Goal: Information Seeking & Learning: Learn about a topic

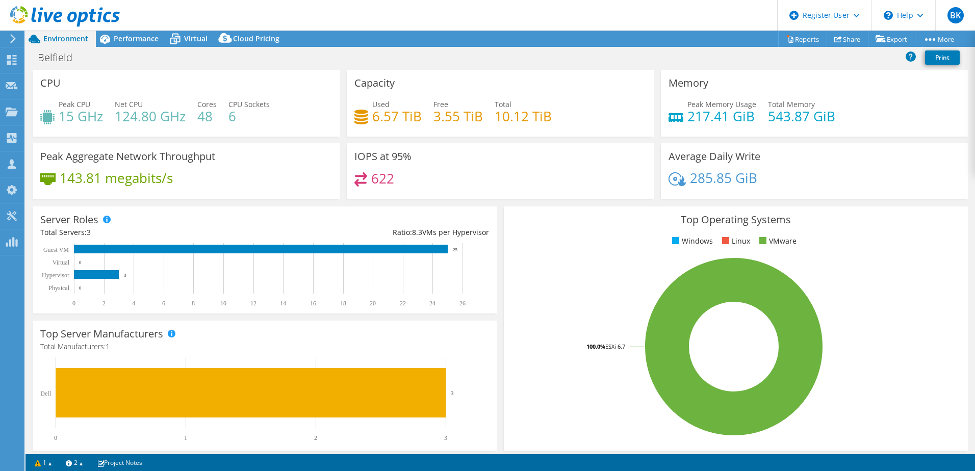
select select "USD"
click at [144, 42] on span "Performance" at bounding box center [136, 39] width 45 height 10
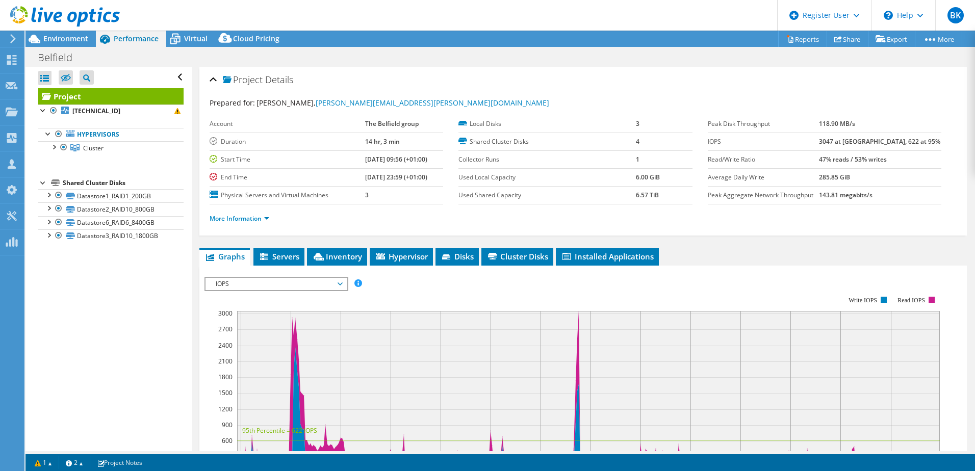
click at [299, 284] on span "IOPS" at bounding box center [276, 284] width 131 height 12
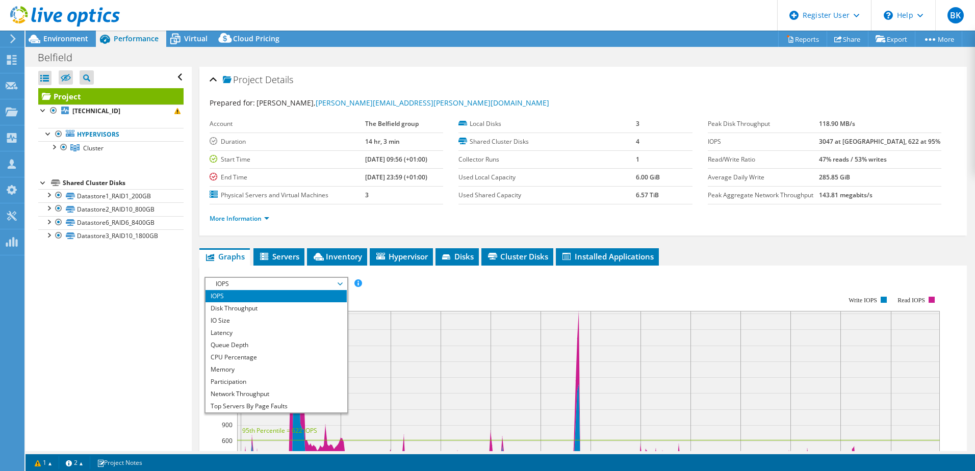
click at [99, 331] on div "Open All Close All Hide Excluded Nodes Project Tree Filter" at bounding box center [108, 259] width 166 height 384
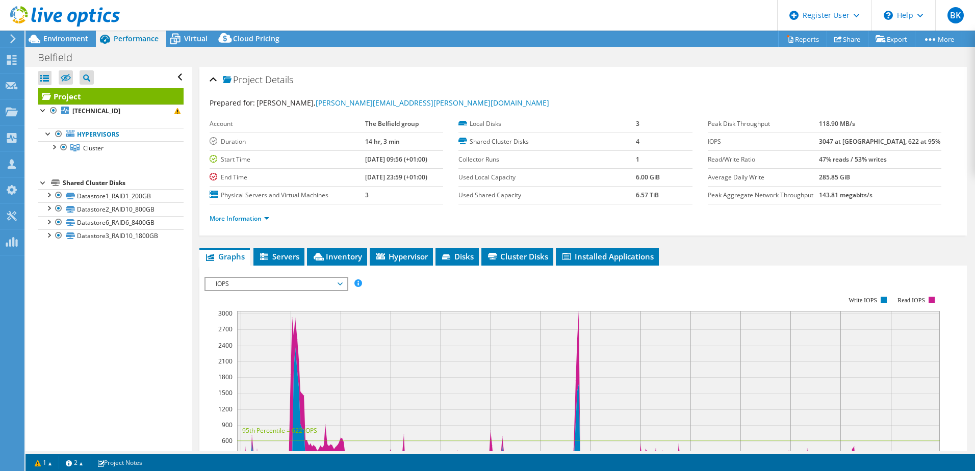
click at [308, 285] on span "IOPS" at bounding box center [276, 284] width 131 height 12
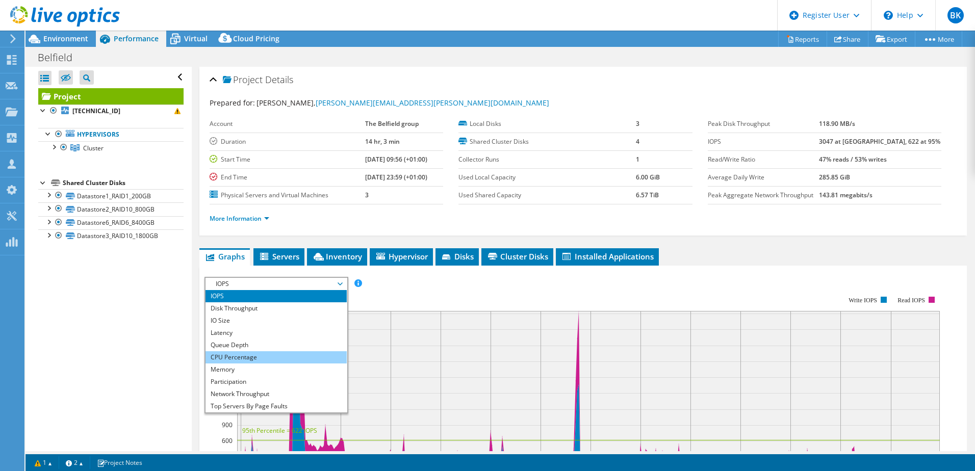
click at [248, 359] on li "CPU Percentage" at bounding box center [275, 357] width 141 height 12
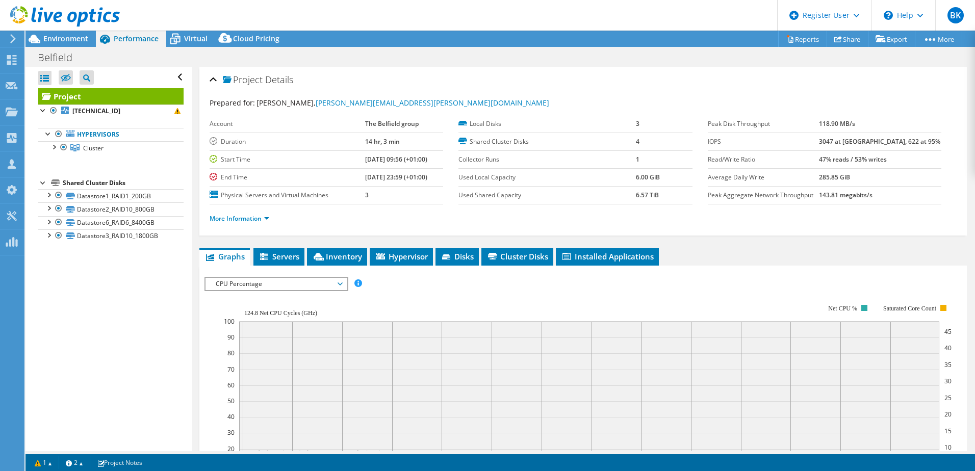
click at [151, 328] on div "Open All Close All Hide Excluded Nodes Project Tree Filter" at bounding box center [108, 259] width 166 height 384
click at [489, 294] on rect at bounding box center [587, 393] width 727 height 204
click at [275, 282] on span "CPU Percentage" at bounding box center [276, 284] width 131 height 12
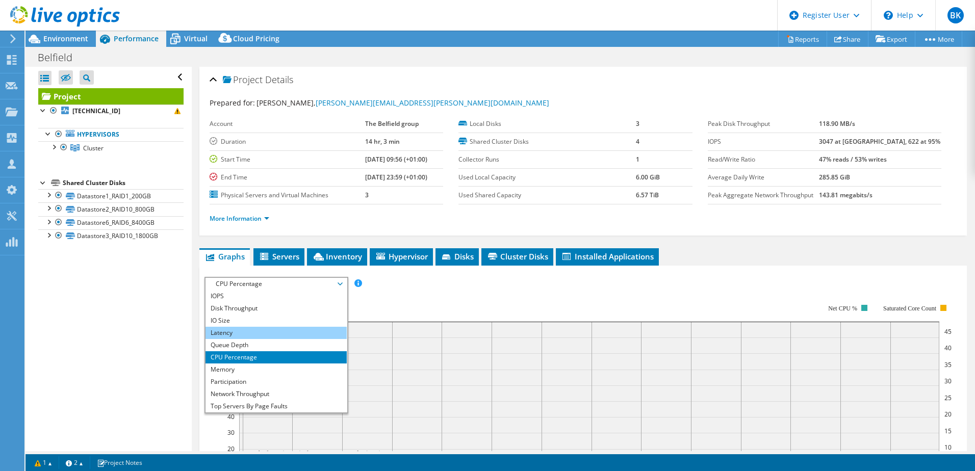
click at [246, 333] on li "Latency" at bounding box center [275, 333] width 141 height 12
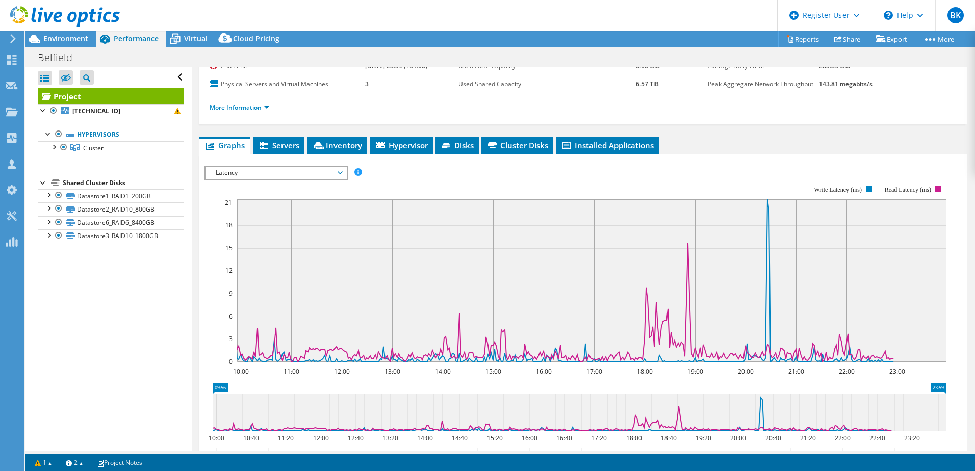
scroll to position [113, 0]
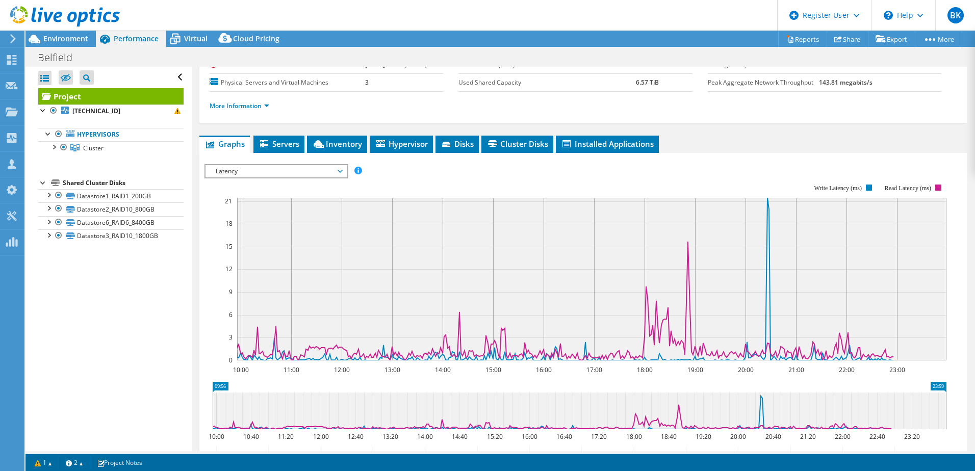
click at [289, 173] on span "Latency" at bounding box center [276, 171] width 131 height 12
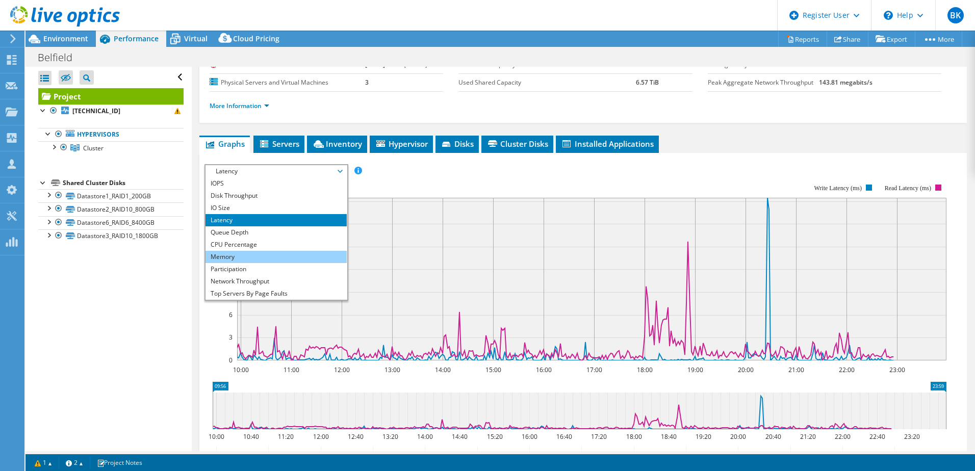
click at [243, 259] on li "Memory" at bounding box center [275, 257] width 141 height 12
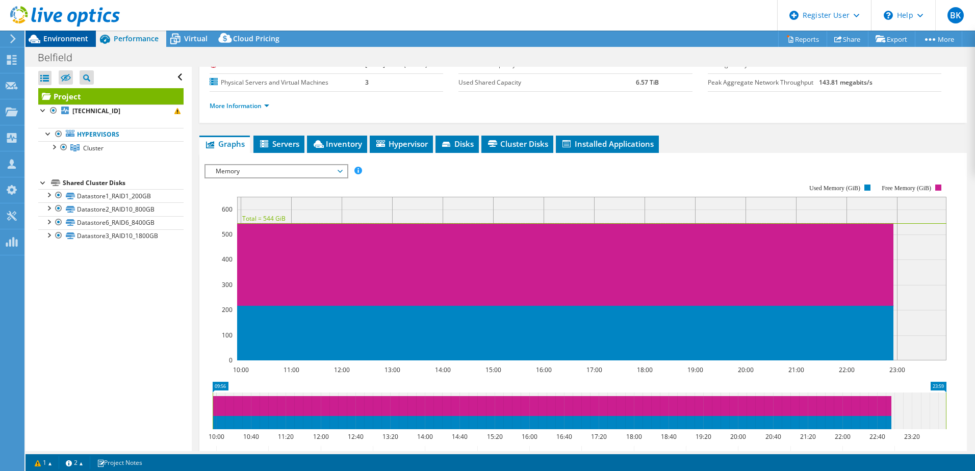
click at [72, 39] on span "Environment" at bounding box center [65, 39] width 45 height 10
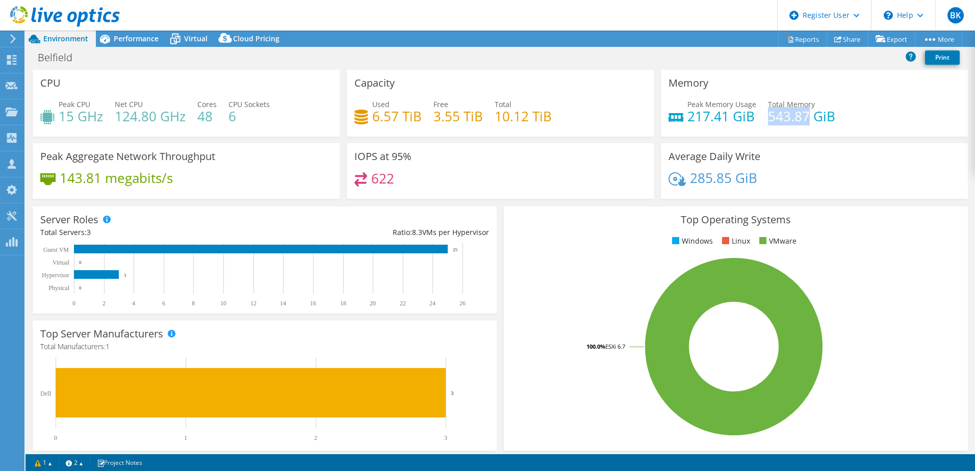
drag, startPoint x: 762, startPoint y: 116, endPoint x: 800, endPoint y: 117, distance: 38.2
click at [800, 117] on h4 "543.87 GiB" at bounding box center [801, 116] width 67 height 11
copy h4 "543.87"
click at [124, 42] on span "Performance" at bounding box center [136, 39] width 45 height 10
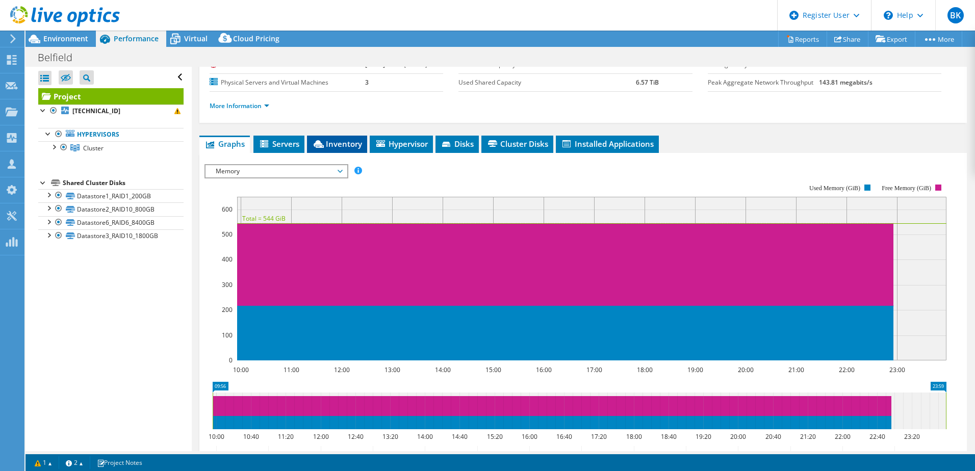
click at [341, 147] on span "Inventory" at bounding box center [337, 144] width 50 height 10
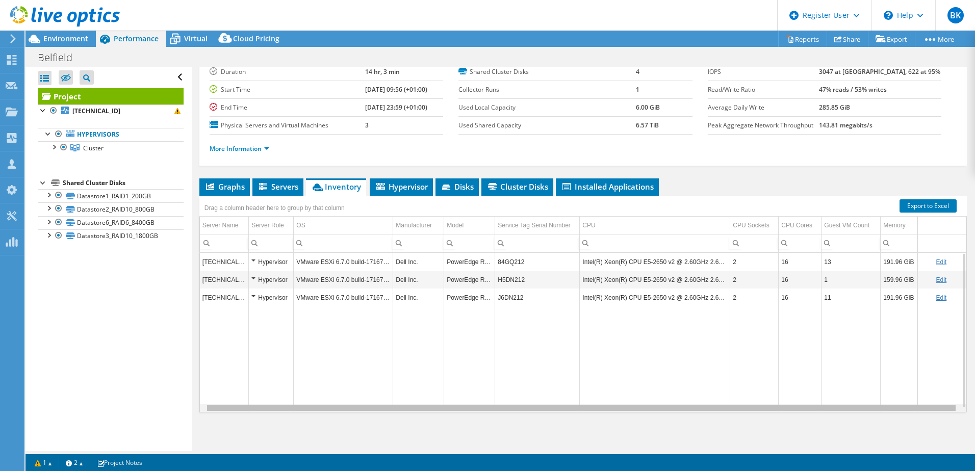
scroll to position [0, 8]
drag, startPoint x: 535, startPoint y: 408, endPoint x: 565, endPoint y: 408, distance: 30.1
click at [565, 408] on body "BK Dell User Bharat K Bharath.Kumar.Katara@dell.com Dell My Profile Log Out \n …" at bounding box center [487, 235] width 975 height 471
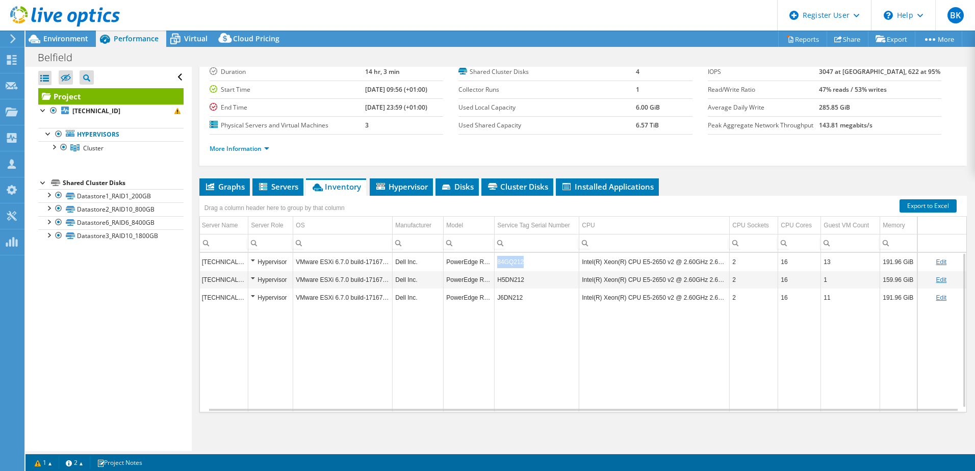
drag, startPoint x: 518, startPoint y: 262, endPoint x: 487, endPoint y: 262, distance: 30.6
click at [494, 262] on td "84GQ212" at bounding box center [536, 262] width 85 height 18
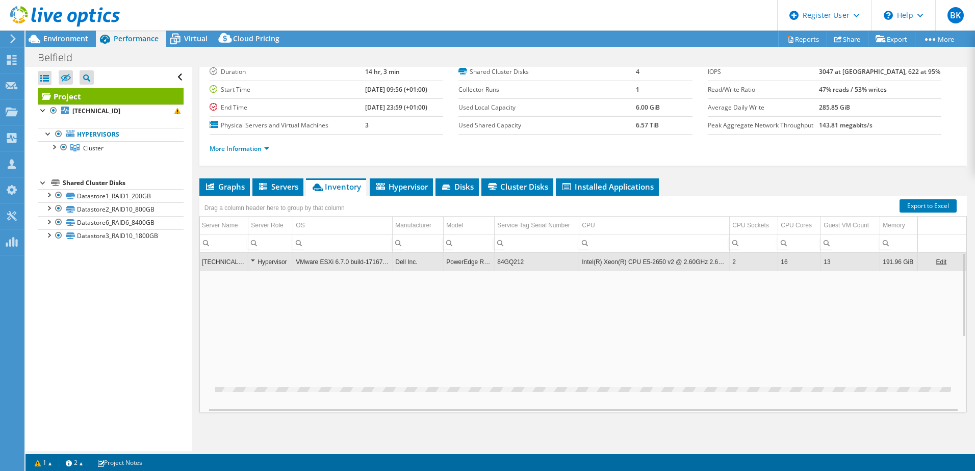
copy td "84GQ212"
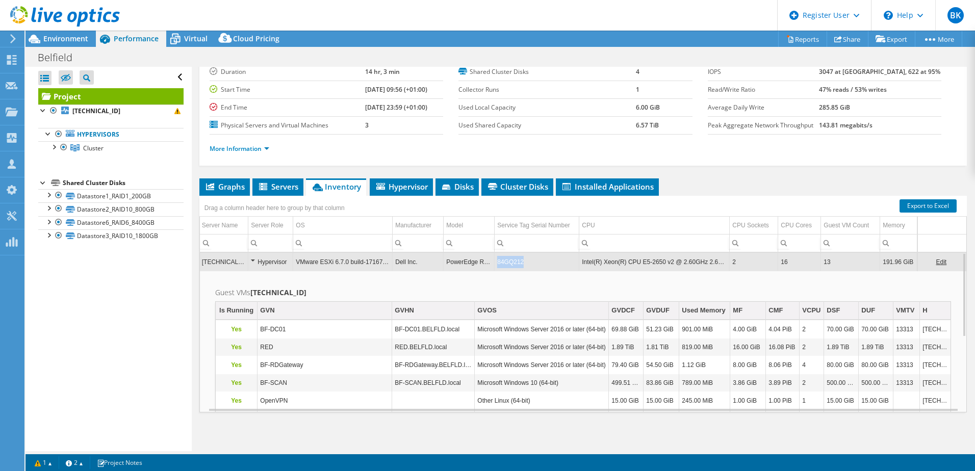
drag, startPoint x: 514, startPoint y: 264, endPoint x: 489, endPoint y: 267, distance: 24.7
click at [494, 267] on td "84GQ212" at bounding box center [536, 262] width 85 height 18
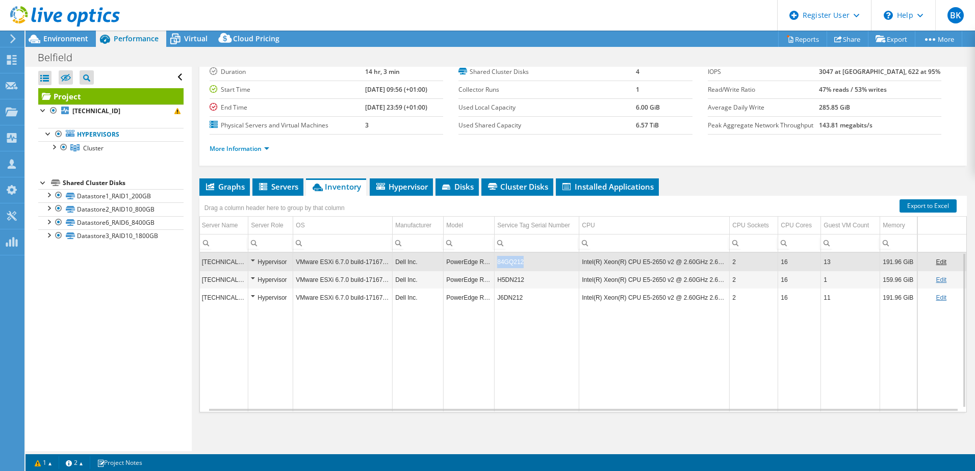
drag, startPoint x: 489, startPoint y: 263, endPoint x: 514, endPoint y: 265, distance: 25.6
click at [514, 265] on td "84GQ212" at bounding box center [536, 262] width 85 height 18
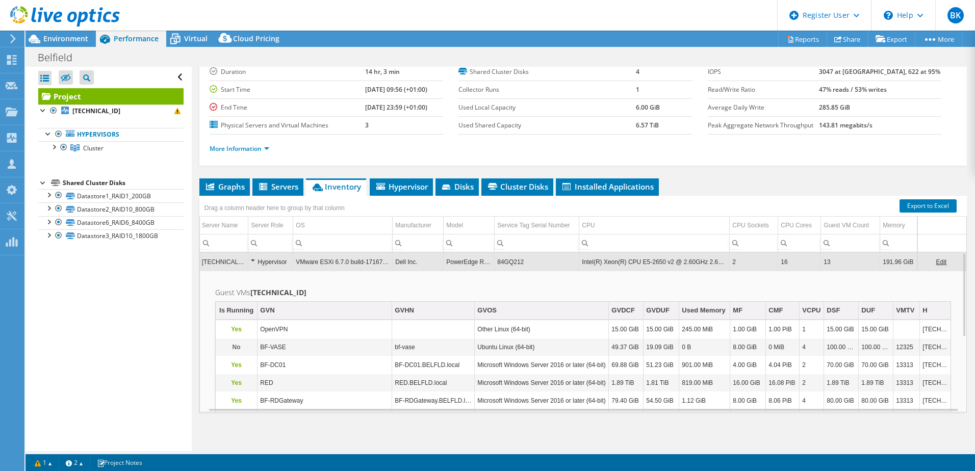
click at [498, 264] on td "84GQ212" at bounding box center [536, 262] width 85 height 18
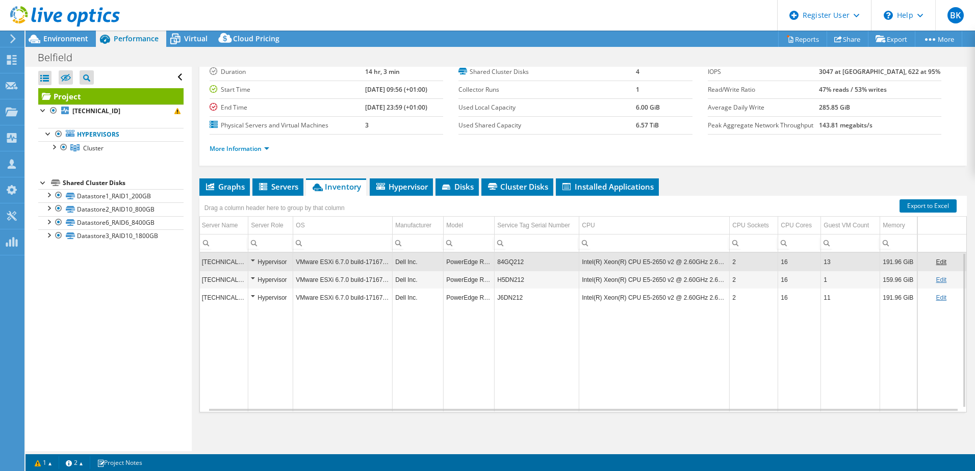
click at [498, 264] on td "84GQ212" at bounding box center [536, 262] width 85 height 18
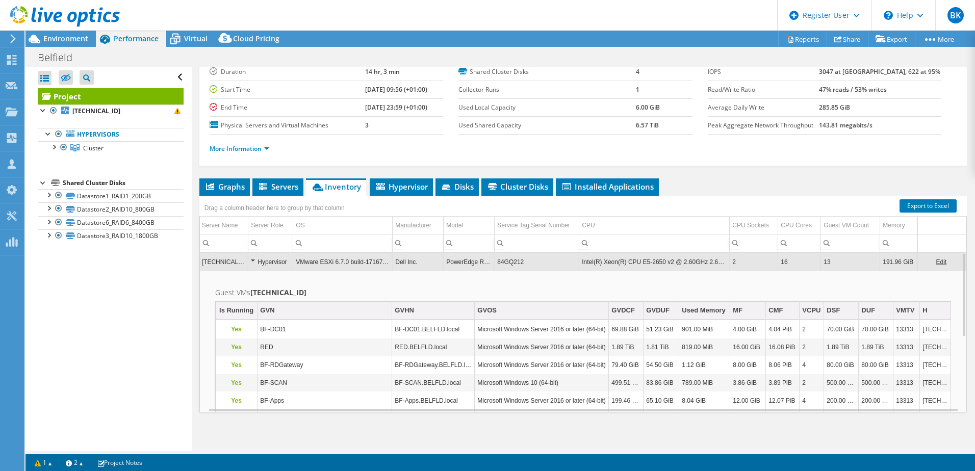
click at [498, 264] on td "84GQ212" at bounding box center [536, 262] width 85 height 18
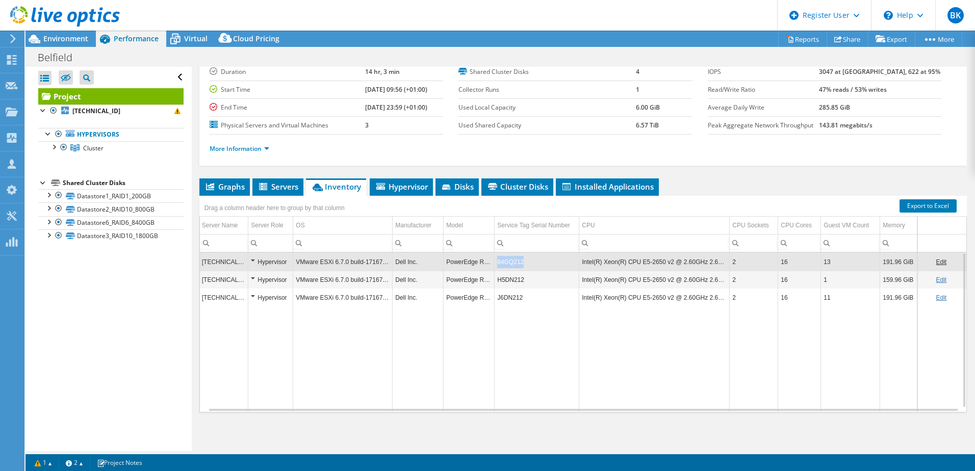
copy td "84GQ212"
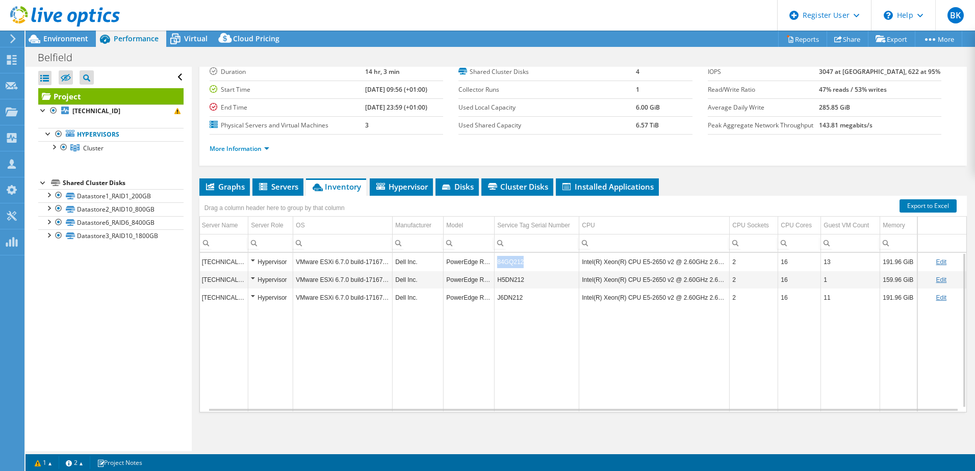
click at [498, 264] on td "84GQ212" at bounding box center [536, 262] width 85 height 18
copy td "84GQ212"
click at [504, 283] on td "H5DN212" at bounding box center [536, 280] width 85 height 18
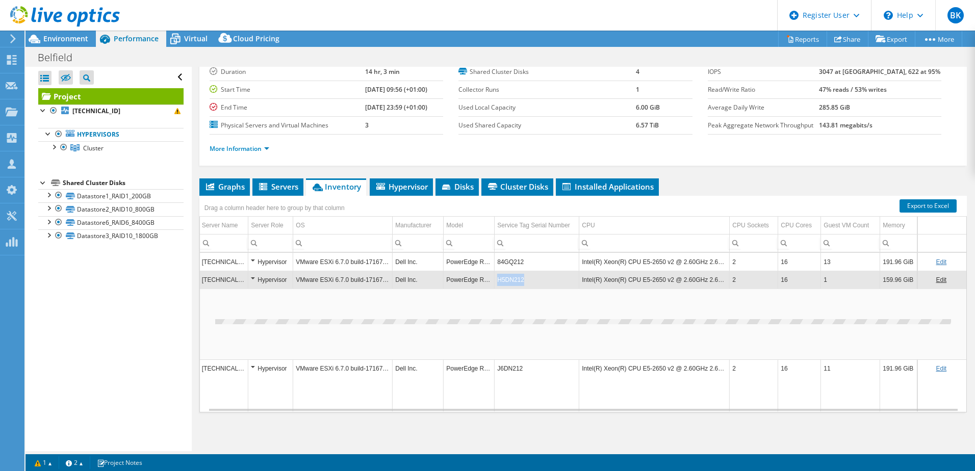
click at [504, 283] on td "H5DN212" at bounding box center [536, 280] width 85 height 18
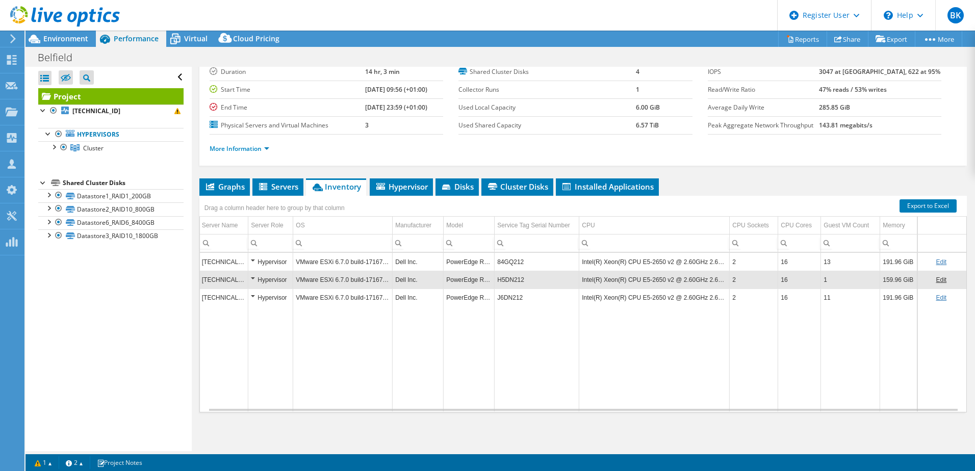
click at [504, 281] on td "H5DN212" at bounding box center [536, 280] width 85 height 18
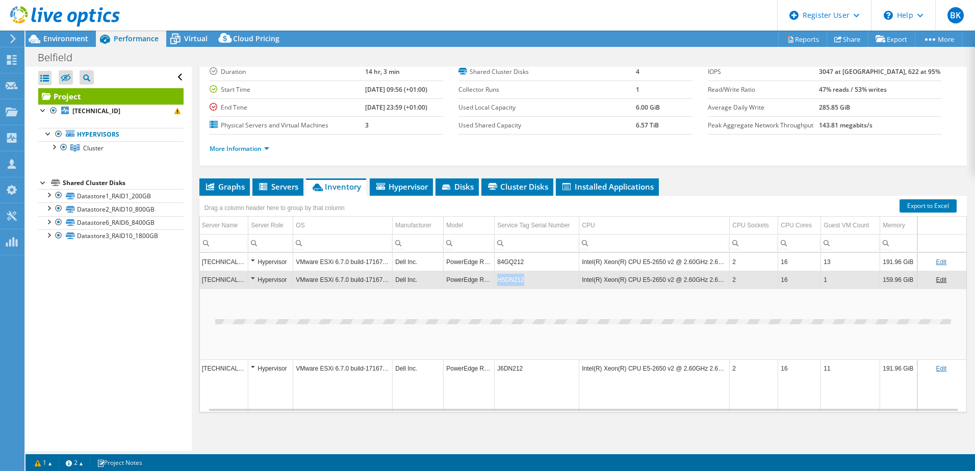
click at [504, 281] on td "H5DN212" at bounding box center [536, 280] width 85 height 18
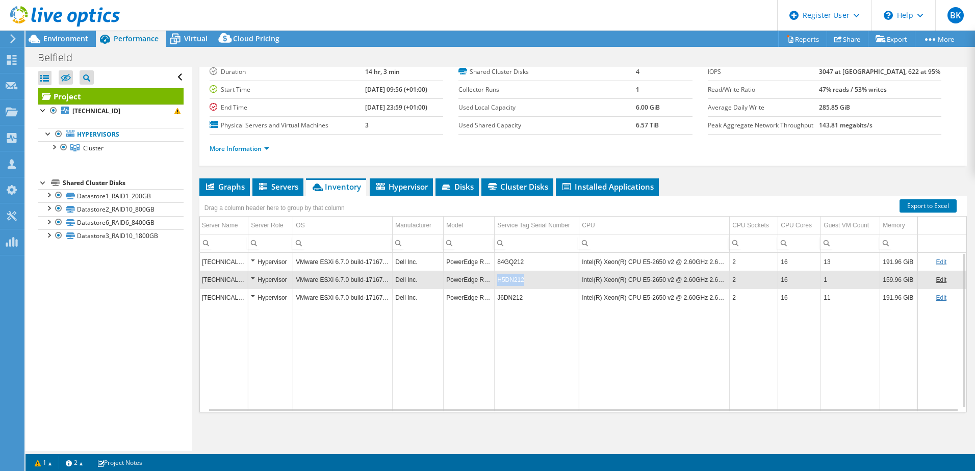
drag, startPoint x: 503, startPoint y: 280, endPoint x: 516, endPoint y: 281, distance: 13.3
click at [516, 281] on td "H5DN212" at bounding box center [536, 280] width 85 height 18
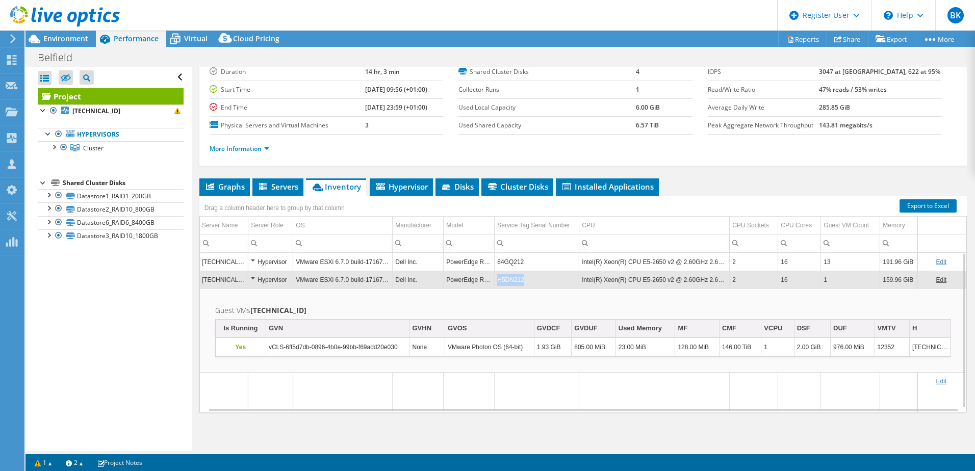
click at [494, 280] on td "H5DN212" at bounding box center [536, 280] width 85 height 18
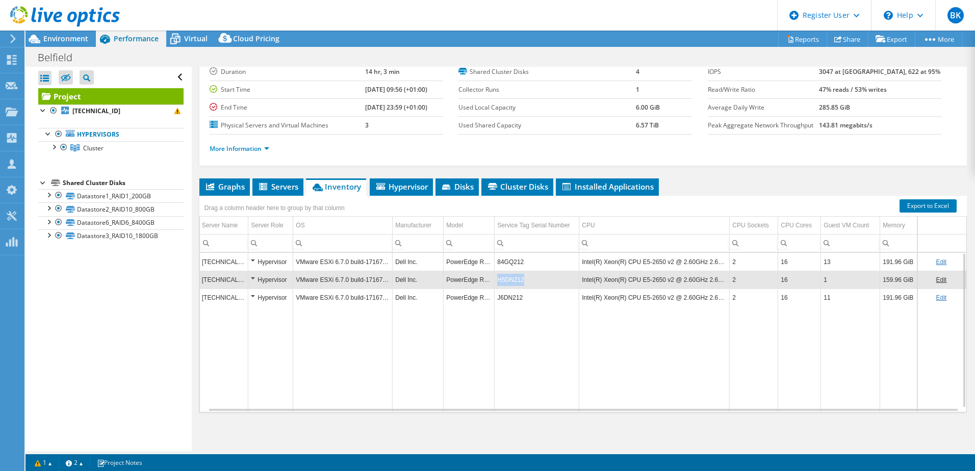
drag, startPoint x: 489, startPoint y: 280, endPoint x: 516, endPoint y: 283, distance: 27.2
click at [516, 283] on td "H5DN212" at bounding box center [536, 280] width 85 height 18
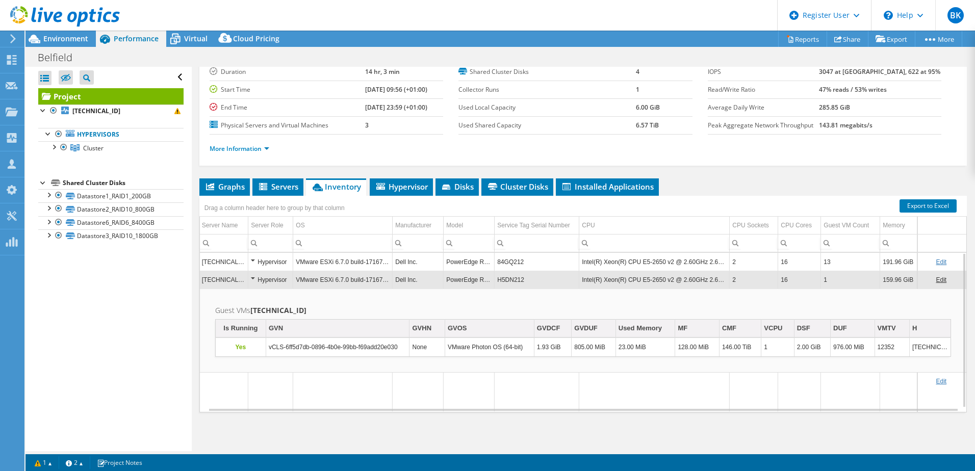
drag, startPoint x: 510, startPoint y: 284, endPoint x: 498, endPoint y: 281, distance: 12.7
click at [498, 281] on td "H5DN212" at bounding box center [536, 280] width 85 height 18
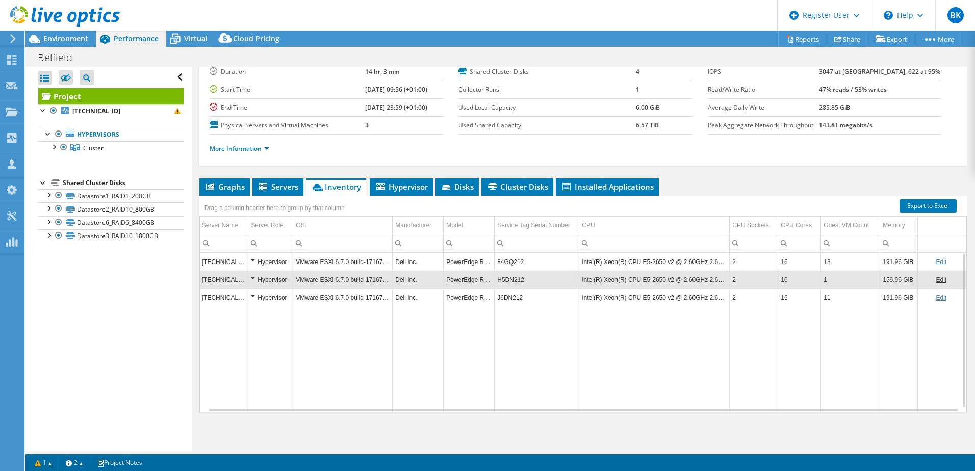
click at [498, 281] on td "H5DN212" at bounding box center [536, 280] width 85 height 18
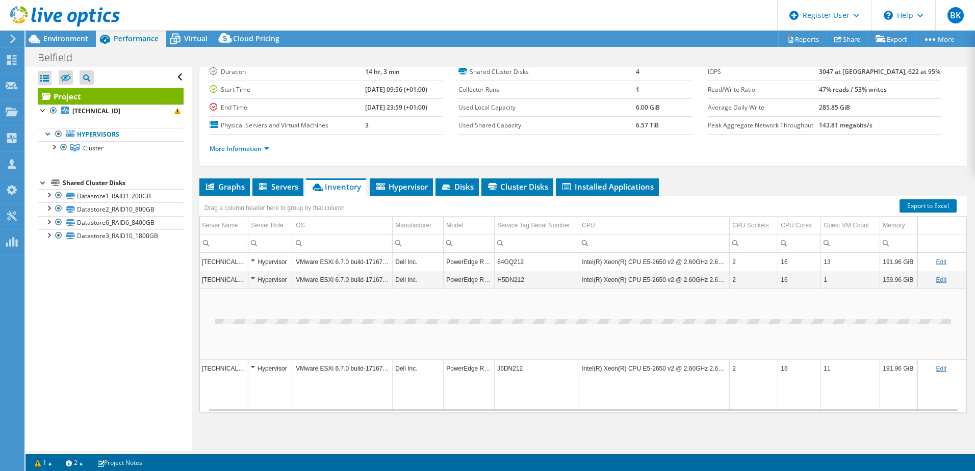
click at [498, 281] on td "H5DN212" at bounding box center [536, 280] width 85 height 18
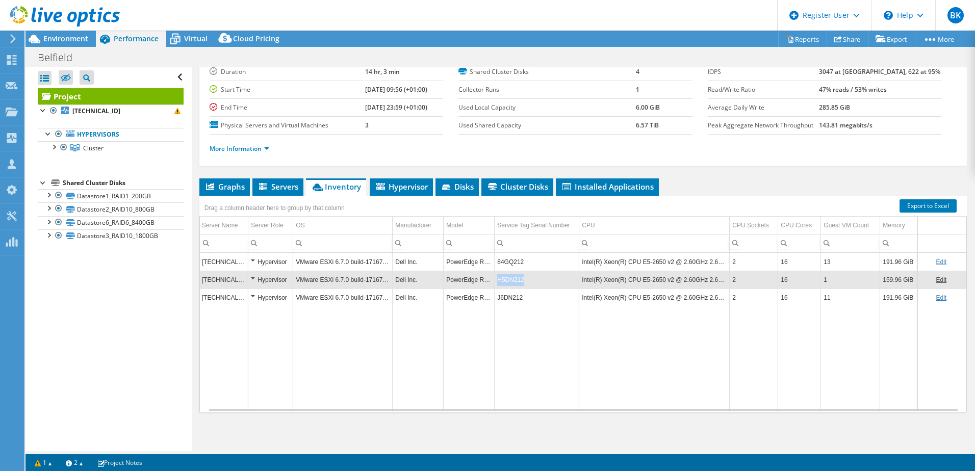
click at [498, 281] on td "H5DN212" at bounding box center [536, 280] width 85 height 18
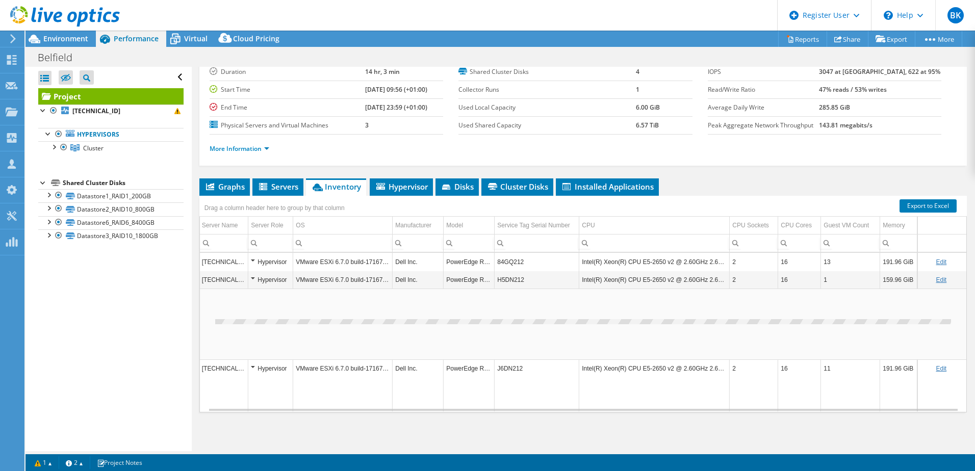
copy td "H5DN212"
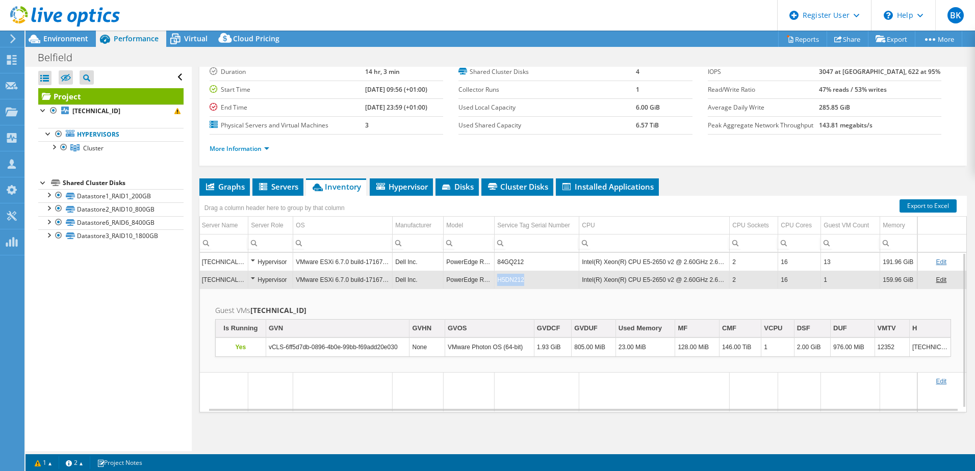
click at [498, 281] on td "H5DN212" at bounding box center [536, 280] width 85 height 18
click at [521, 279] on td "H5DN212" at bounding box center [536, 280] width 85 height 18
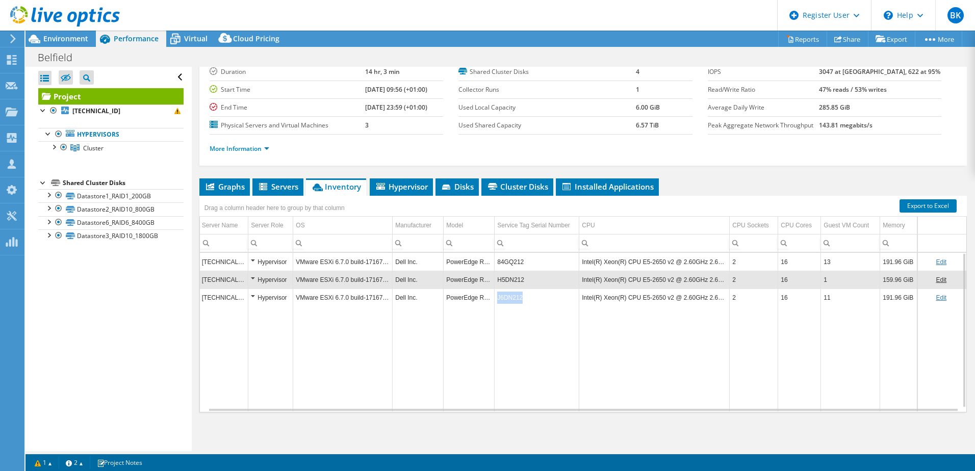
drag, startPoint x: 489, startPoint y: 300, endPoint x: 515, endPoint y: 299, distance: 25.5
click at [515, 299] on td "J6DN212" at bounding box center [536, 298] width 85 height 18
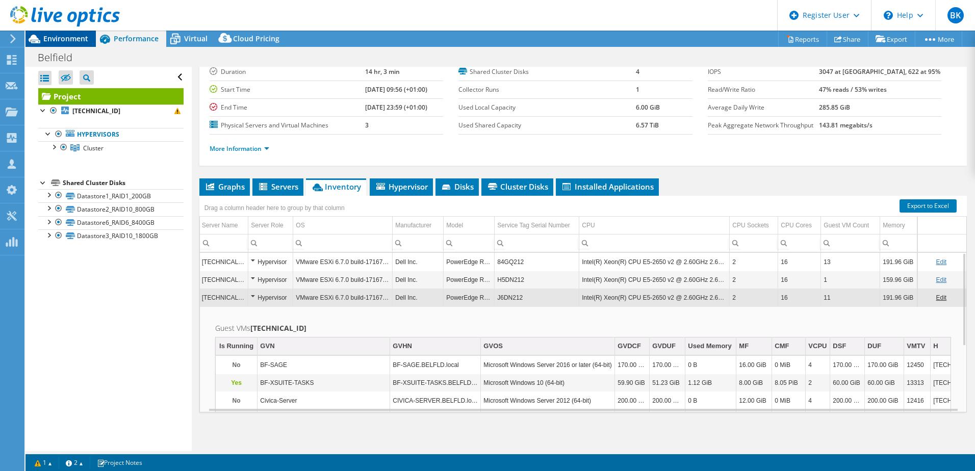
click at [75, 40] on span "Environment" at bounding box center [65, 39] width 45 height 10
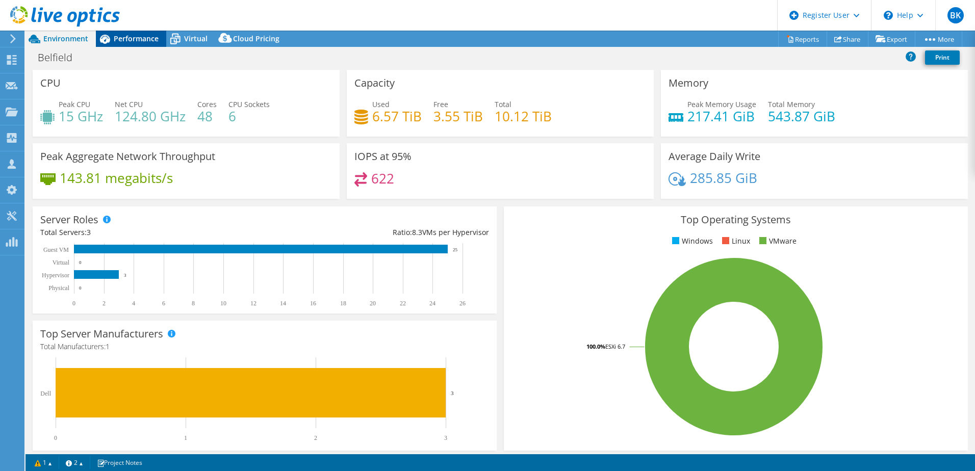
click at [145, 37] on span "Performance" at bounding box center [136, 39] width 45 height 10
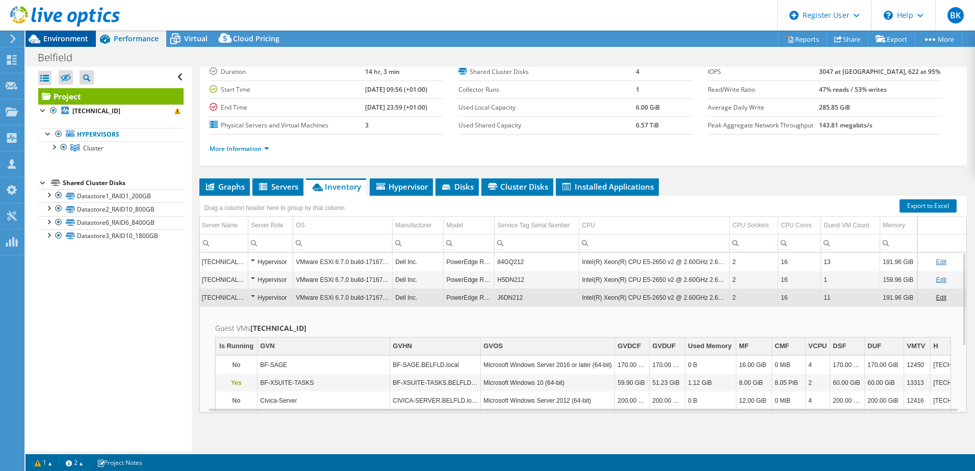
click at [71, 40] on span "Environment" at bounding box center [65, 39] width 45 height 10
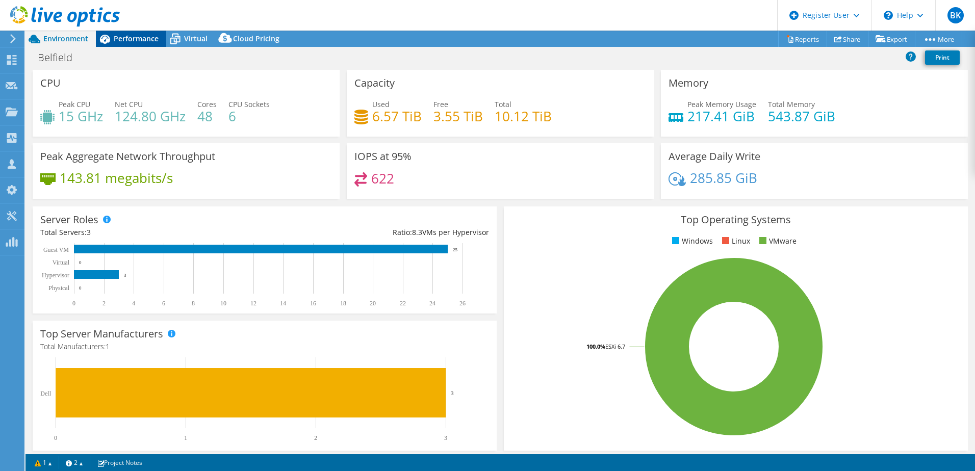
click at [134, 35] on span "Performance" at bounding box center [136, 39] width 45 height 10
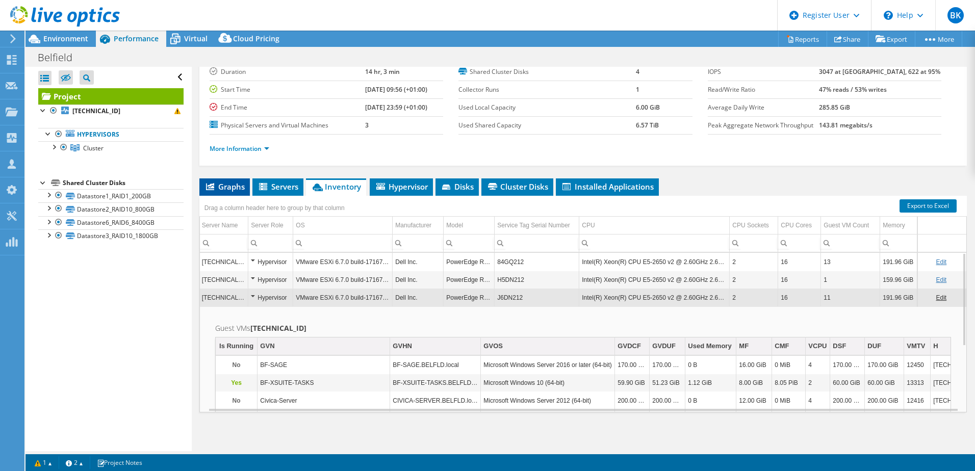
click at [225, 191] on span "Graphs" at bounding box center [224, 186] width 40 height 10
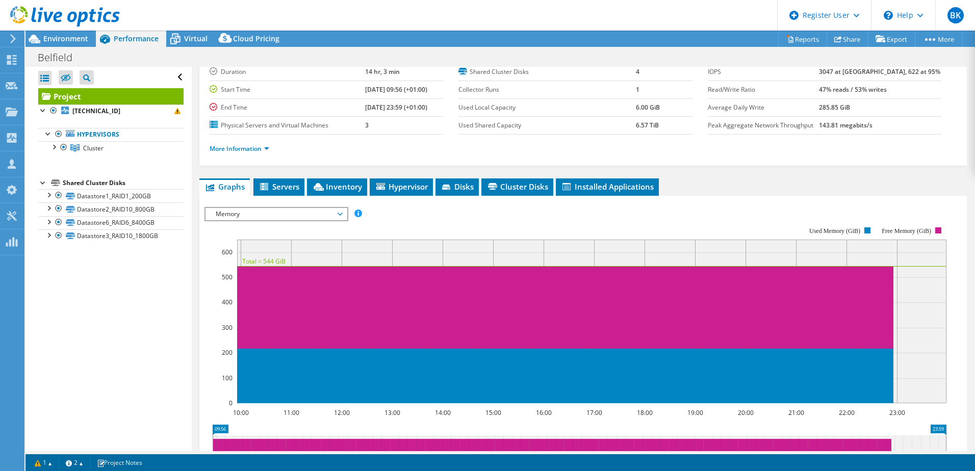
click at [274, 209] on span "Memory" at bounding box center [276, 214] width 131 height 12
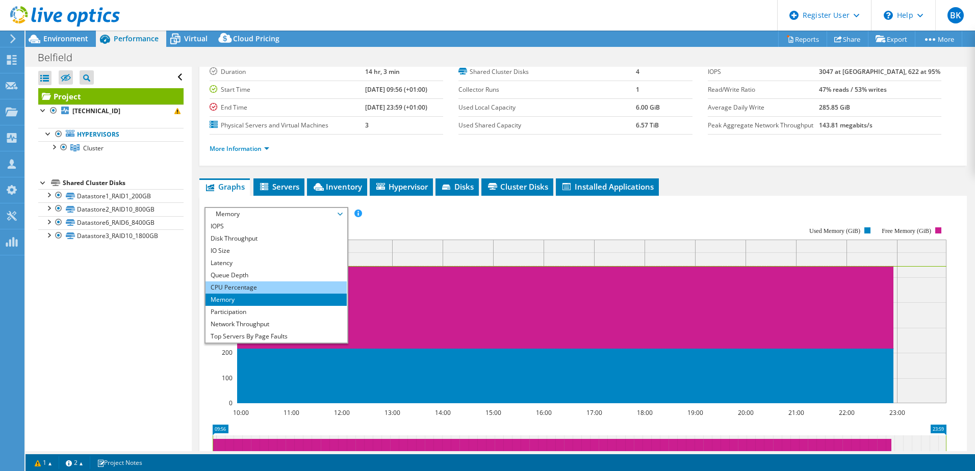
click at [228, 292] on li "CPU Percentage" at bounding box center [275, 287] width 141 height 12
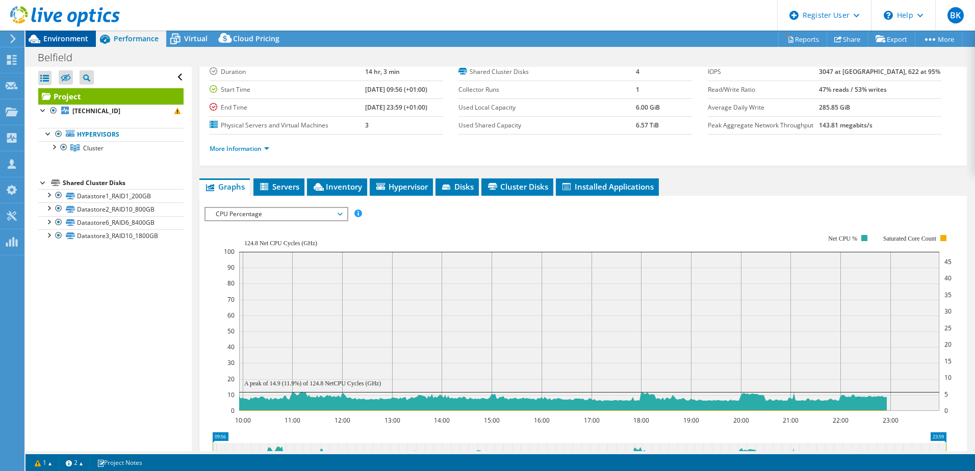
click at [81, 44] on div "Environment" at bounding box center [60, 39] width 70 height 16
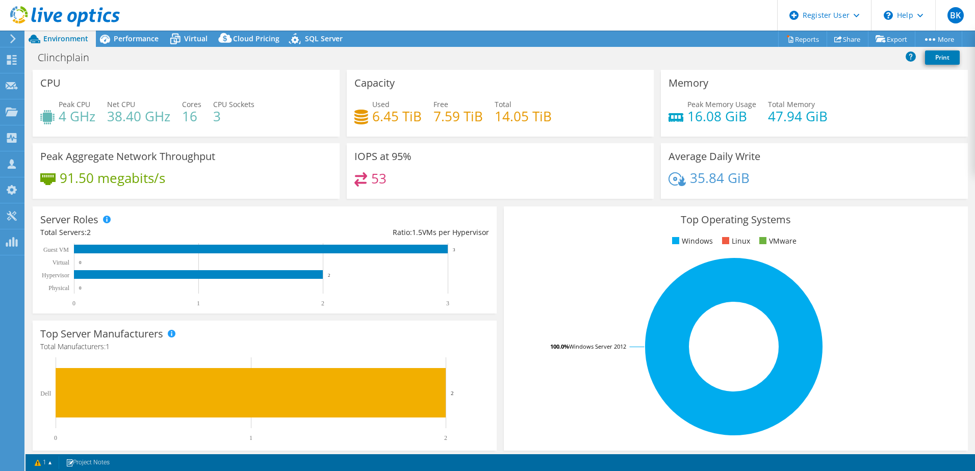
select select "USD"
click at [139, 33] on div "Performance" at bounding box center [131, 39] width 70 height 16
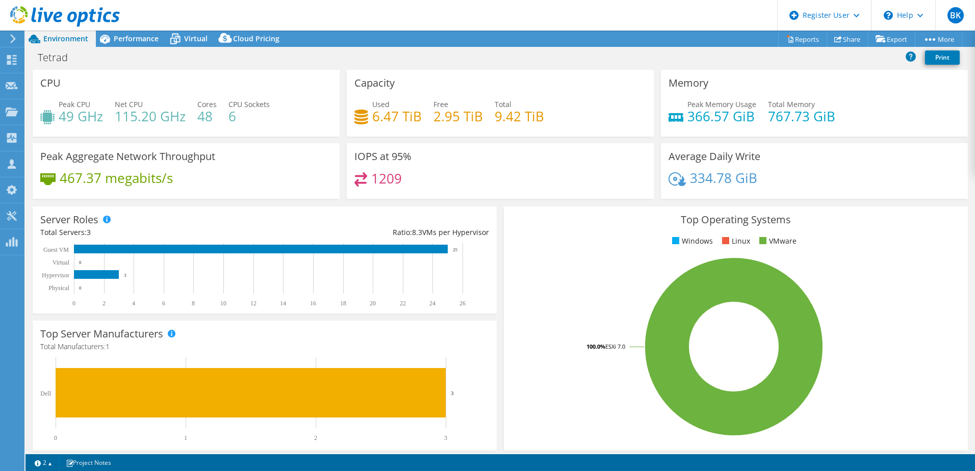
select select "USD"
click at [127, 38] on span "Performance" at bounding box center [136, 39] width 45 height 10
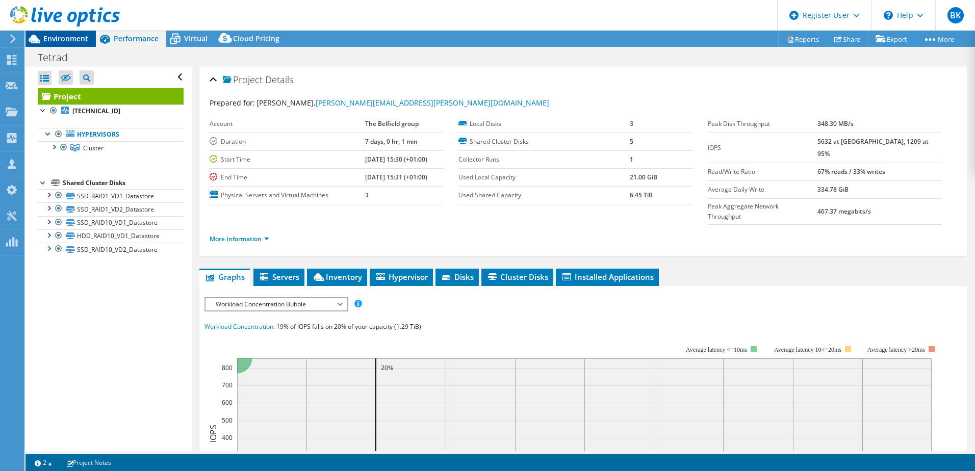
click at [53, 36] on span "Environment" at bounding box center [65, 39] width 45 height 10
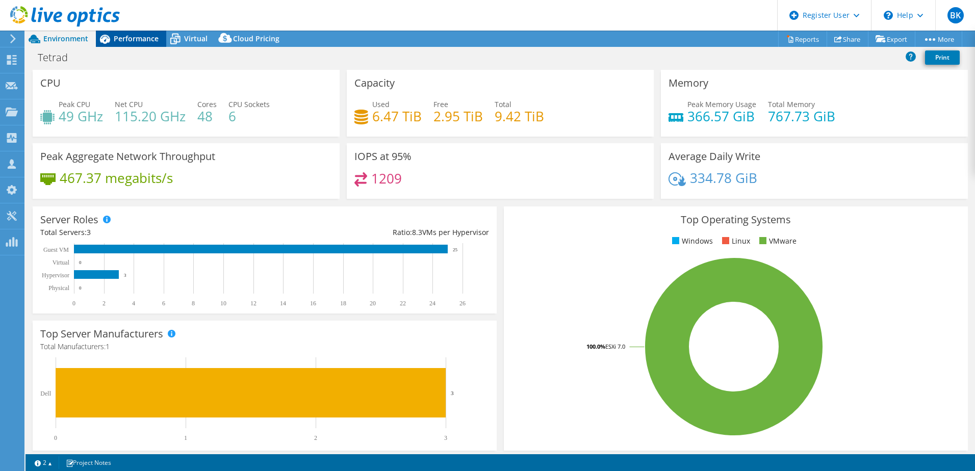
click at [124, 36] on span "Performance" at bounding box center [136, 39] width 45 height 10
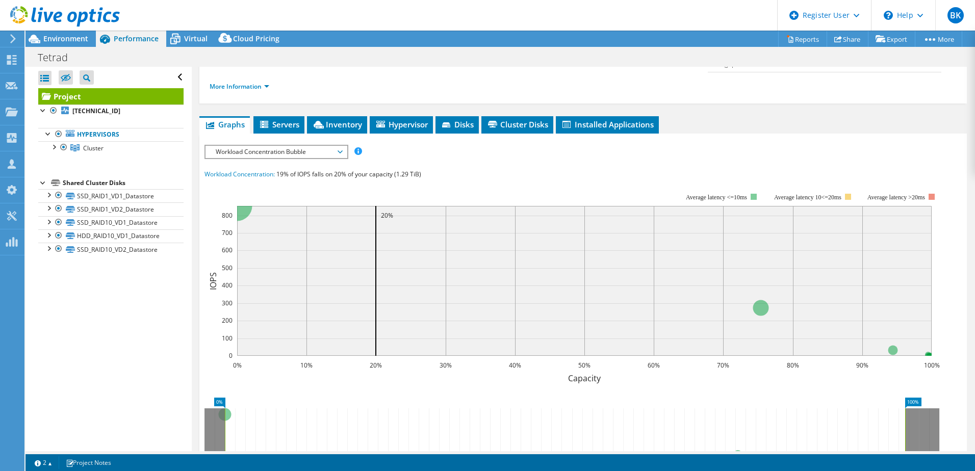
scroll to position [153, 0]
click at [258, 145] on span "Workload Concentration Bubble" at bounding box center [276, 151] width 131 height 12
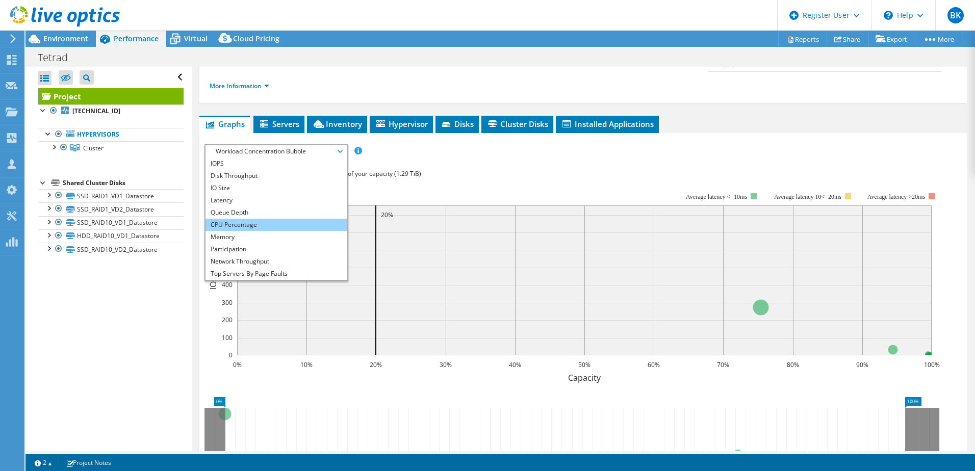
click at [249, 219] on li "CPU Percentage" at bounding box center [275, 225] width 141 height 12
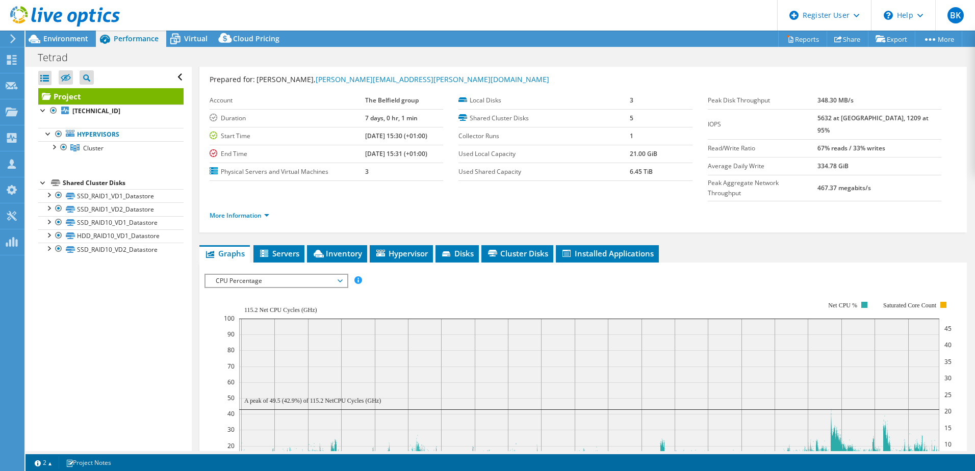
scroll to position [0, 0]
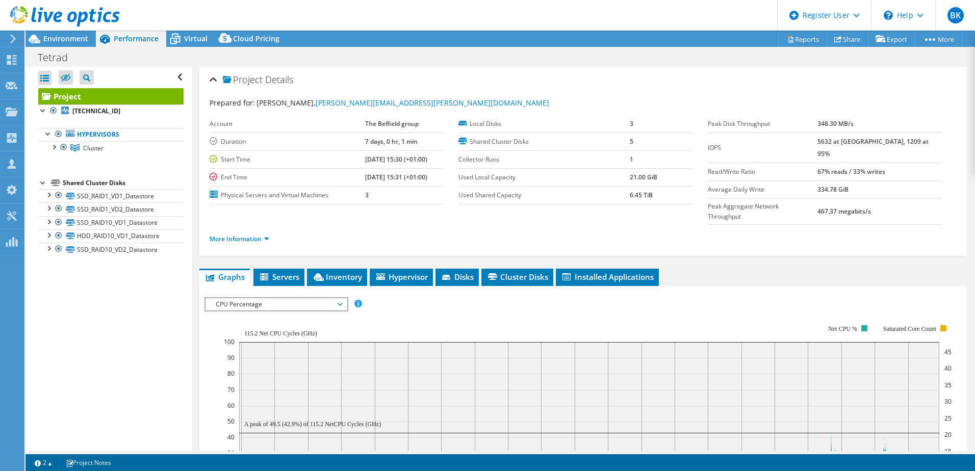
click at [292, 298] on span "CPU Percentage" at bounding box center [276, 304] width 131 height 12
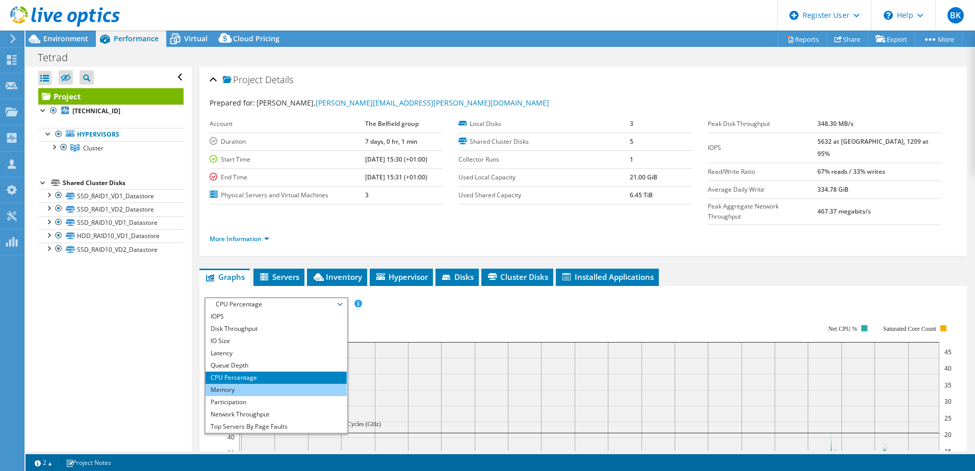
click at [253, 384] on li "Memory" at bounding box center [275, 390] width 141 height 12
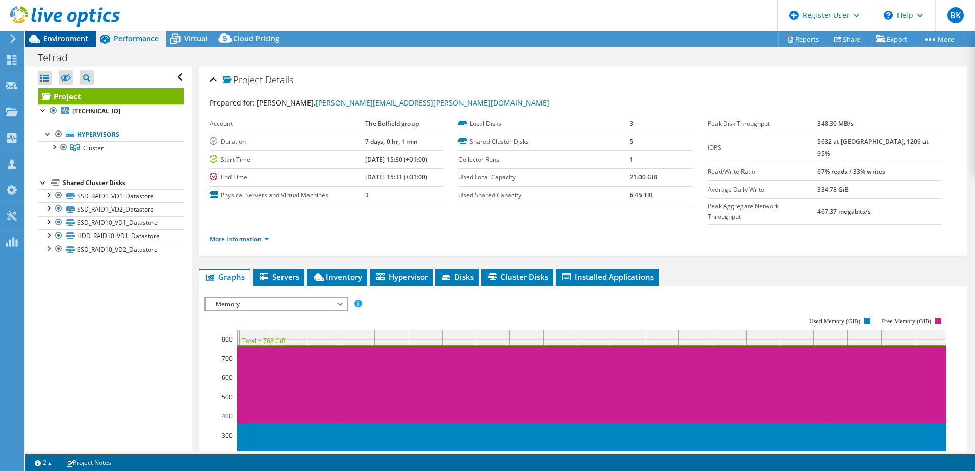
click at [56, 39] on span "Environment" at bounding box center [65, 39] width 45 height 10
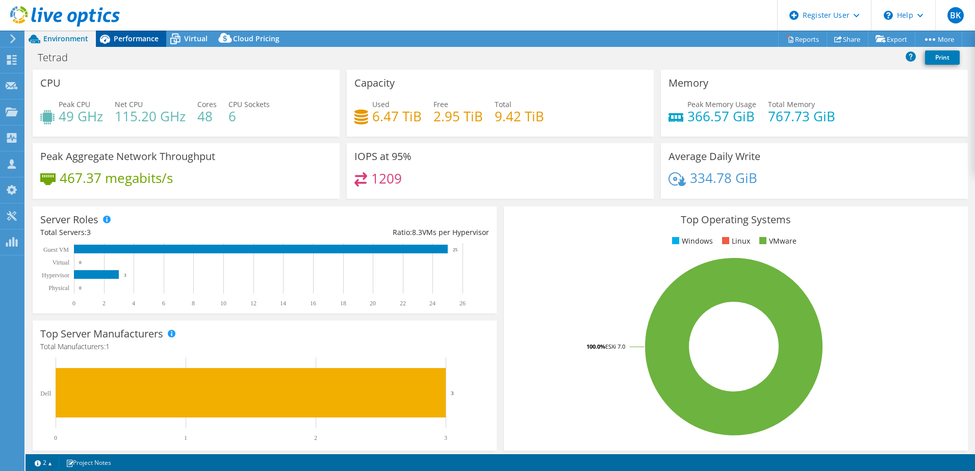
click at [120, 40] on span "Performance" at bounding box center [136, 39] width 45 height 10
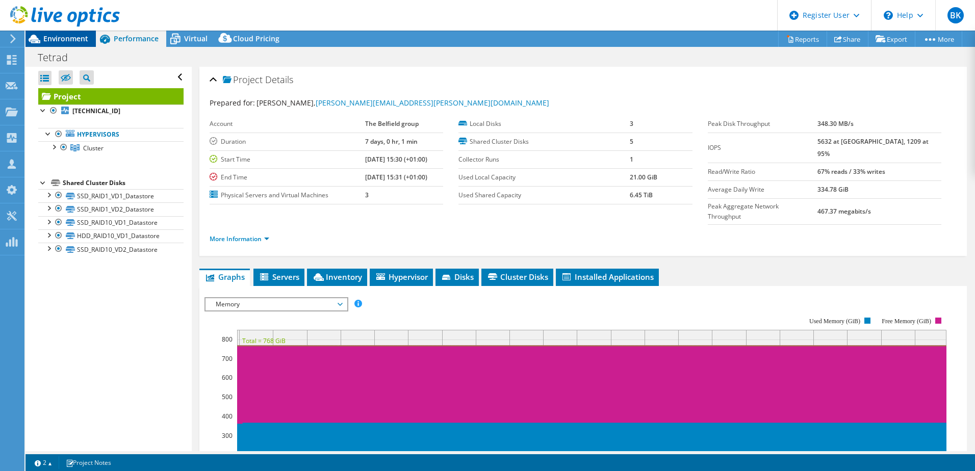
click at [63, 36] on span "Environment" at bounding box center [65, 39] width 45 height 10
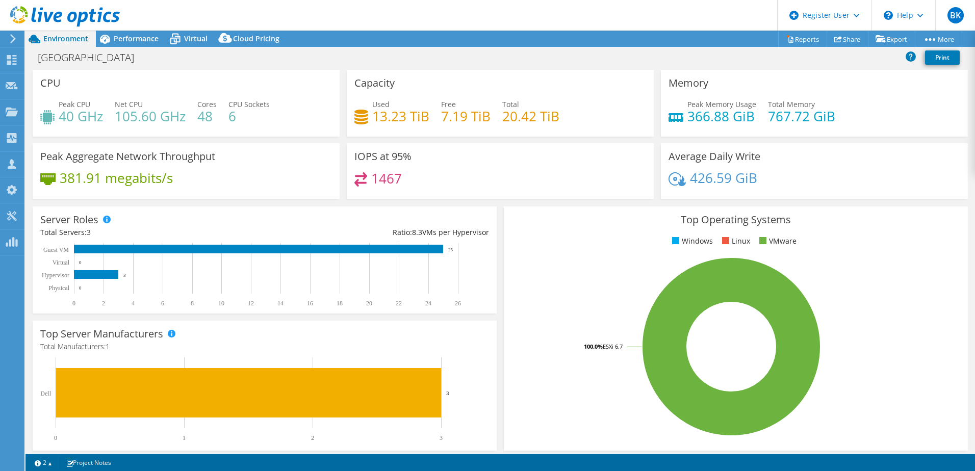
select select "USD"
click at [142, 36] on span "Performance" at bounding box center [136, 39] width 45 height 10
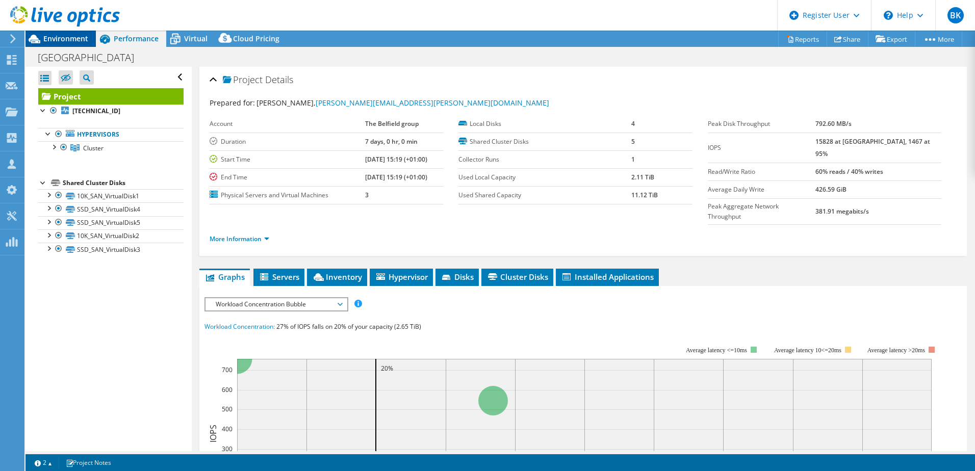
click at [66, 44] on div "Environment" at bounding box center [60, 39] width 70 height 16
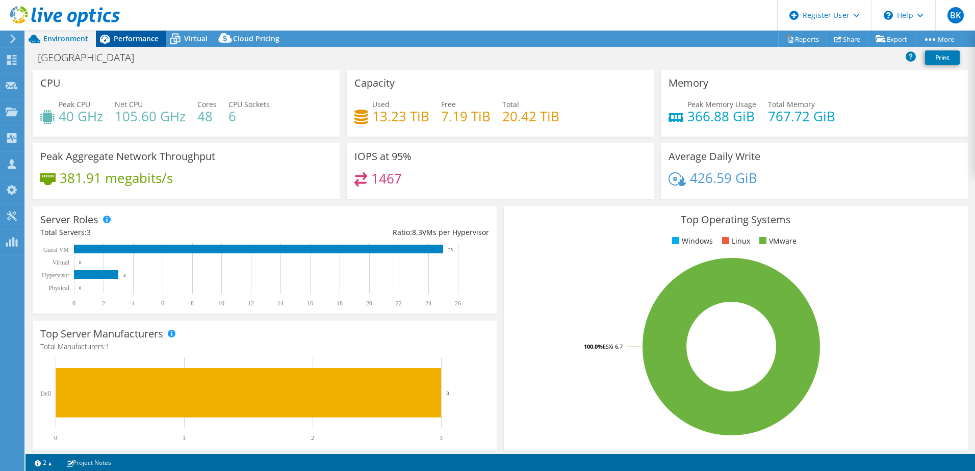
click at [153, 34] on span "Performance" at bounding box center [136, 39] width 45 height 10
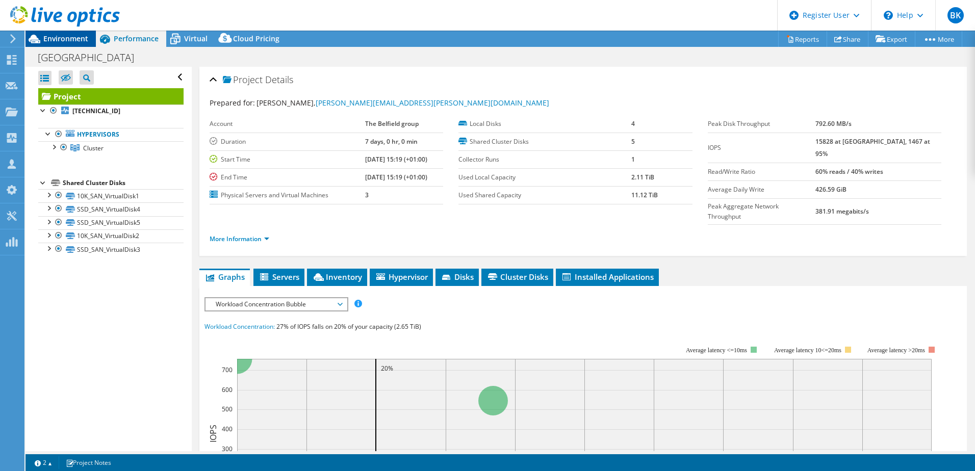
click at [74, 38] on span "Environment" at bounding box center [65, 39] width 45 height 10
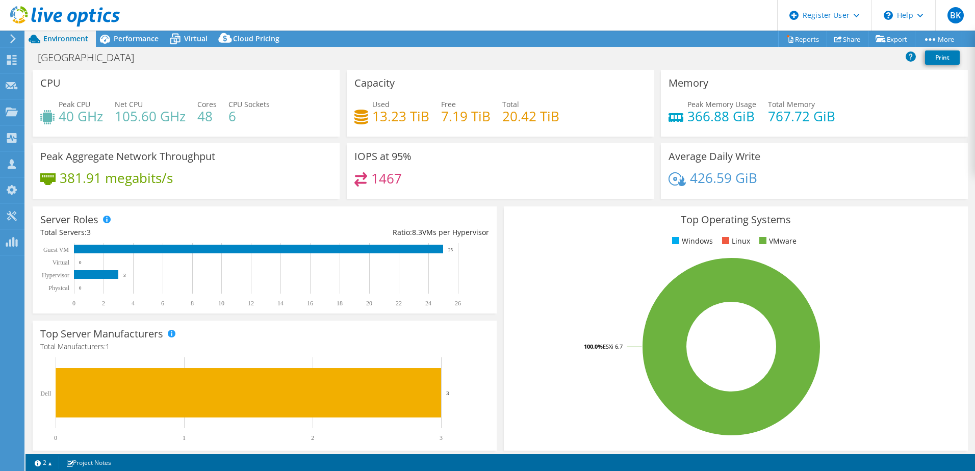
drag, startPoint x: 148, startPoint y: 39, endPoint x: 143, endPoint y: 61, distance: 23.0
click at [148, 39] on span "Performance" at bounding box center [136, 39] width 45 height 10
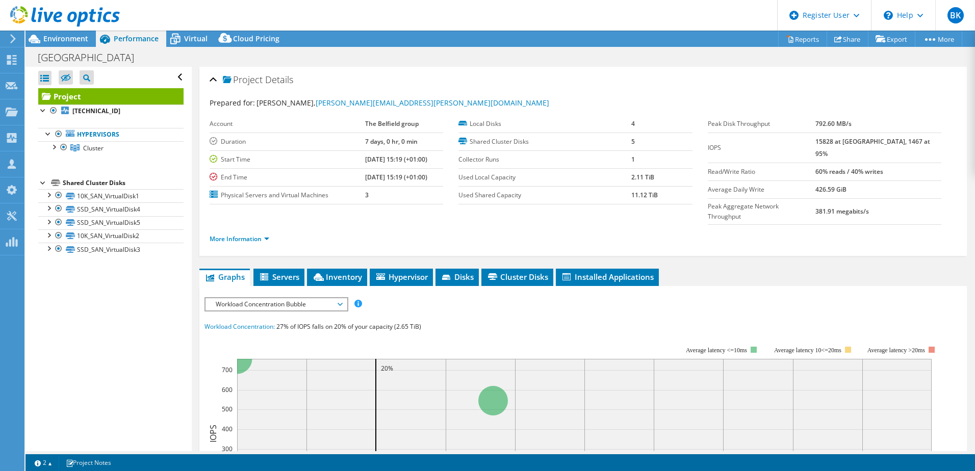
click at [253, 298] on span "Workload Concentration Bubble" at bounding box center [276, 304] width 131 height 12
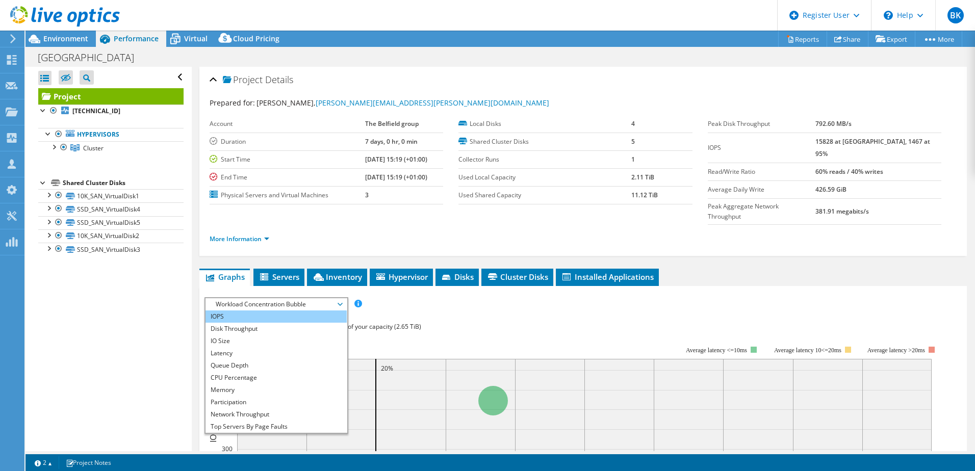
click at [259, 310] on li "IOPS" at bounding box center [275, 316] width 141 height 12
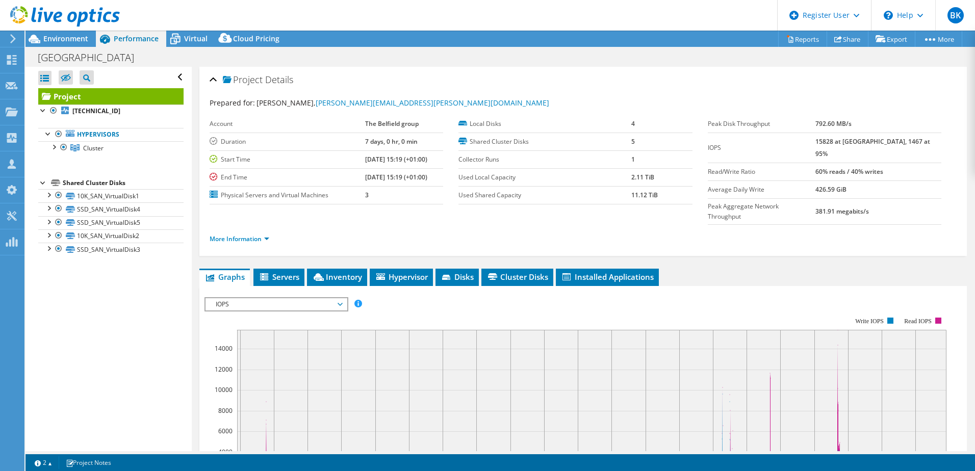
click at [251, 298] on span "IOPS" at bounding box center [276, 304] width 131 height 12
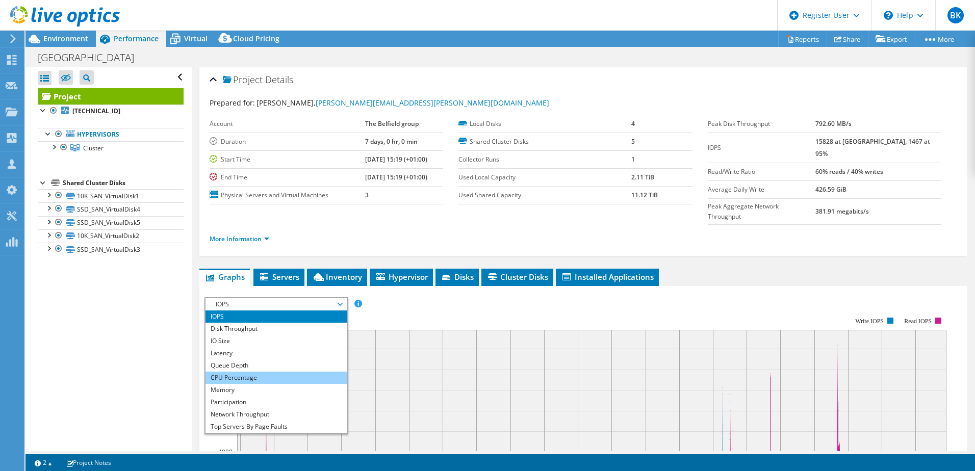
click at [234, 372] on li "CPU Percentage" at bounding box center [275, 378] width 141 height 12
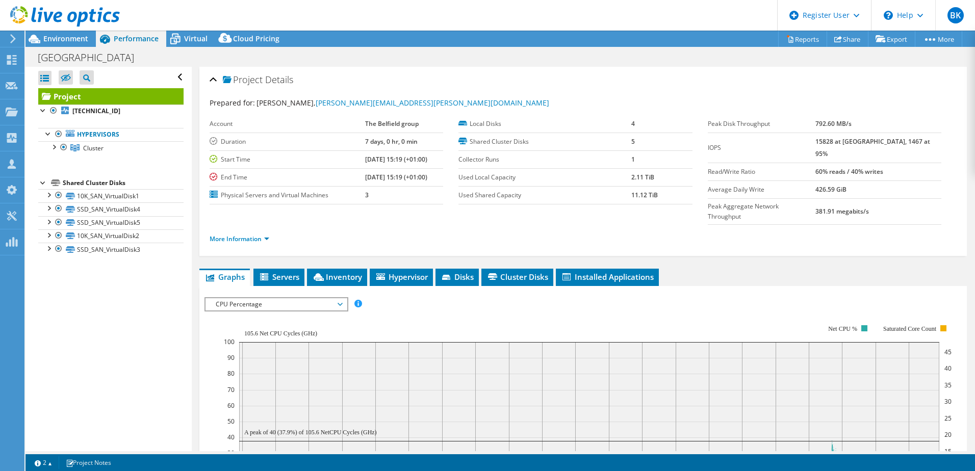
click at [295, 298] on span "CPU Percentage" at bounding box center [276, 304] width 131 height 12
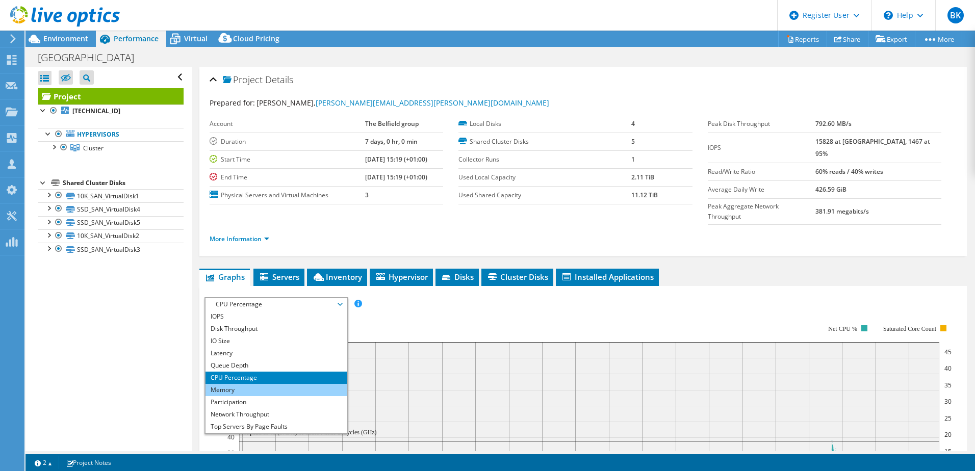
click at [271, 384] on li "Memory" at bounding box center [275, 390] width 141 height 12
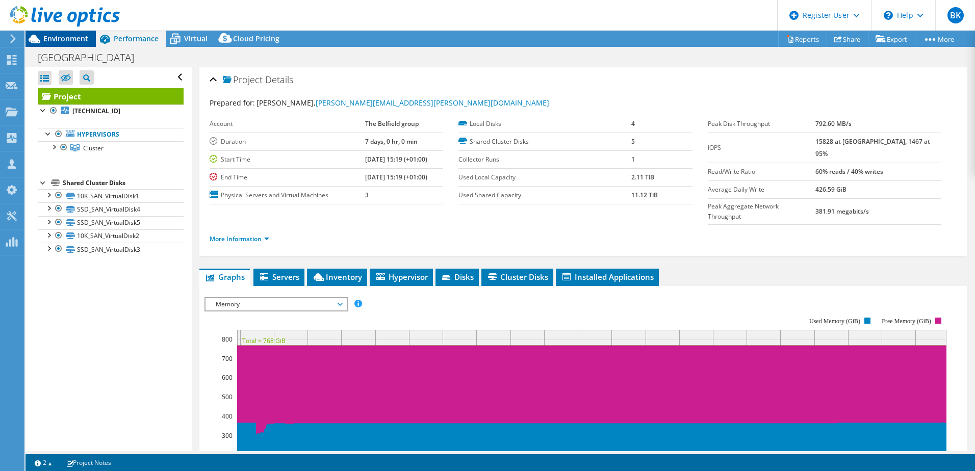
click at [80, 42] on span "Environment" at bounding box center [65, 39] width 45 height 10
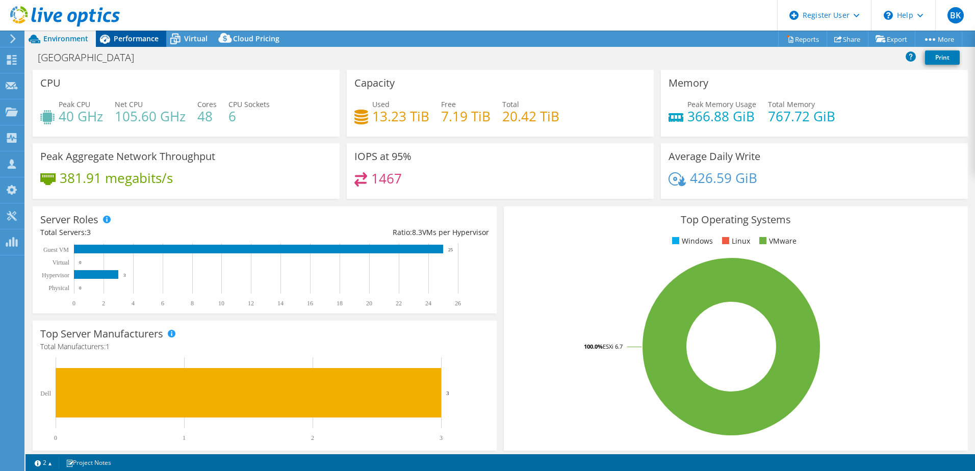
click at [135, 41] on span "Performance" at bounding box center [136, 39] width 45 height 10
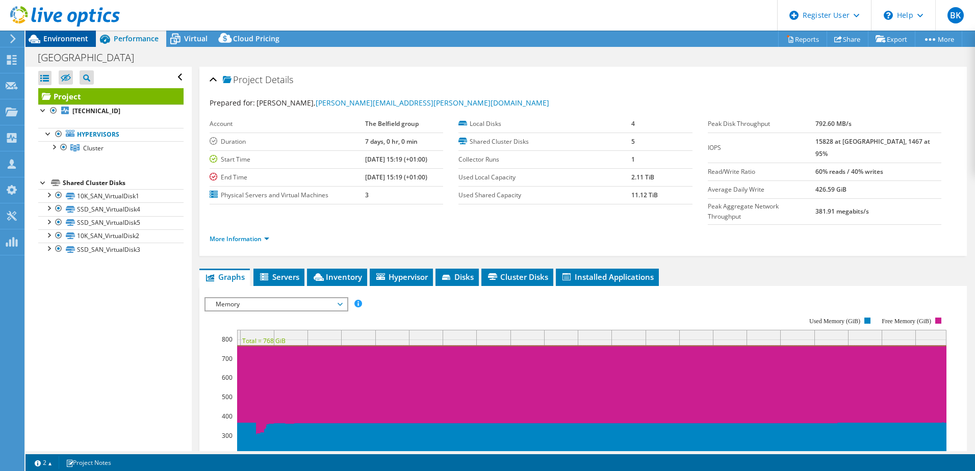
click at [70, 42] on span "Environment" at bounding box center [65, 39] width 45 height 10
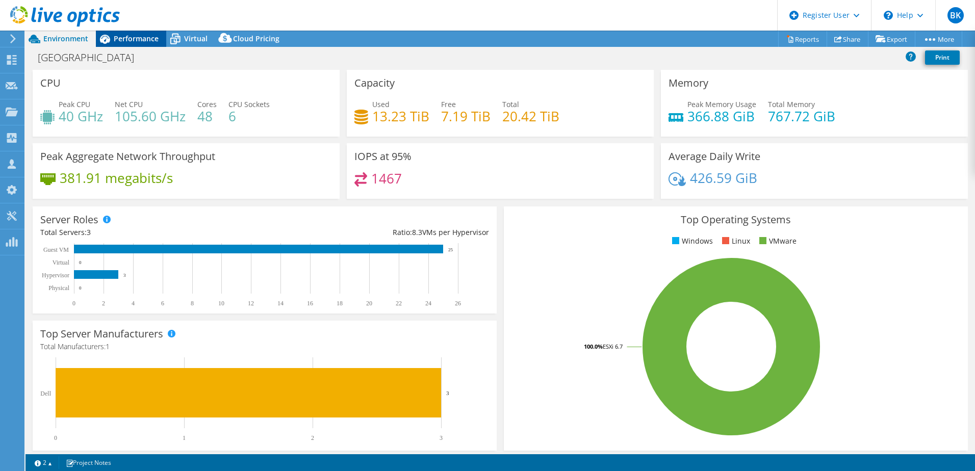
click at [147, 38] on span "Performance" at bounding box center [136, 39] width 45 height 10
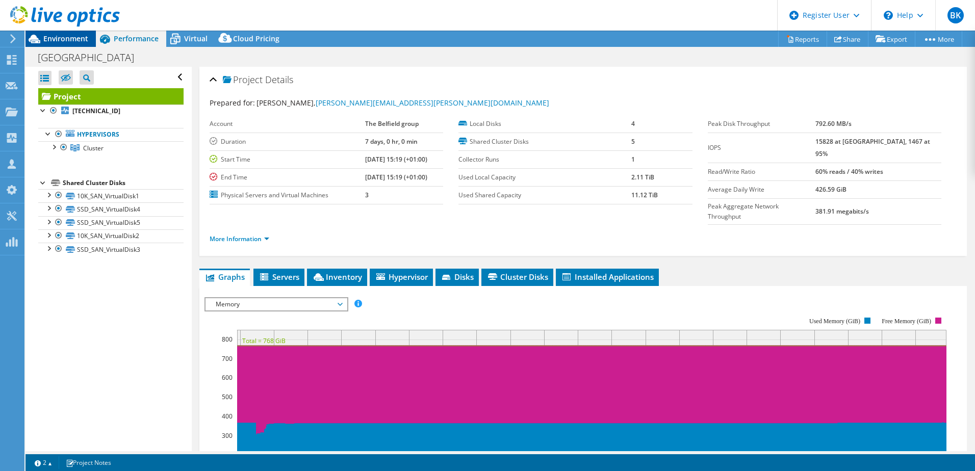
drag, startPoint x: 54, startPoint y: 36, endPoint x: 65, endPoint y: 36, distance: 11.7
click at [54, 36] on span "Environment" at bounding box center [65, 39] width 45 height 10
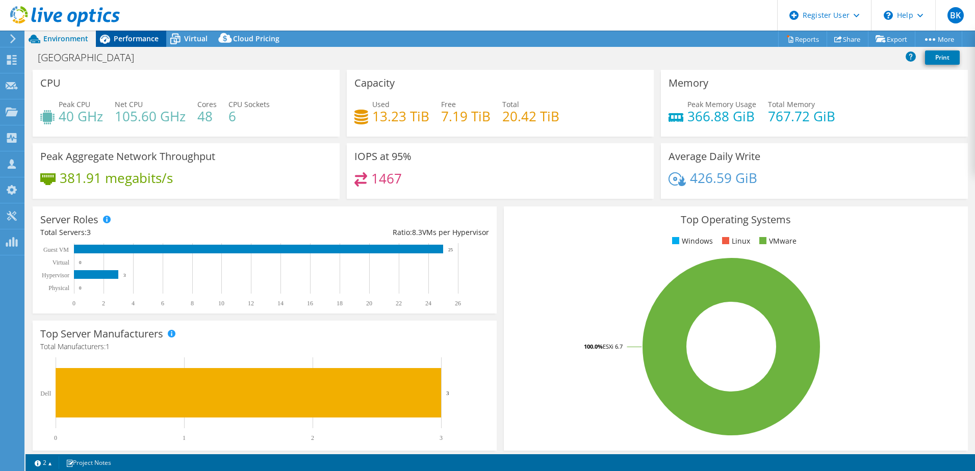
click at [130, 38] on span "Performance" at bounding box center [136, 39] width 45 height 10
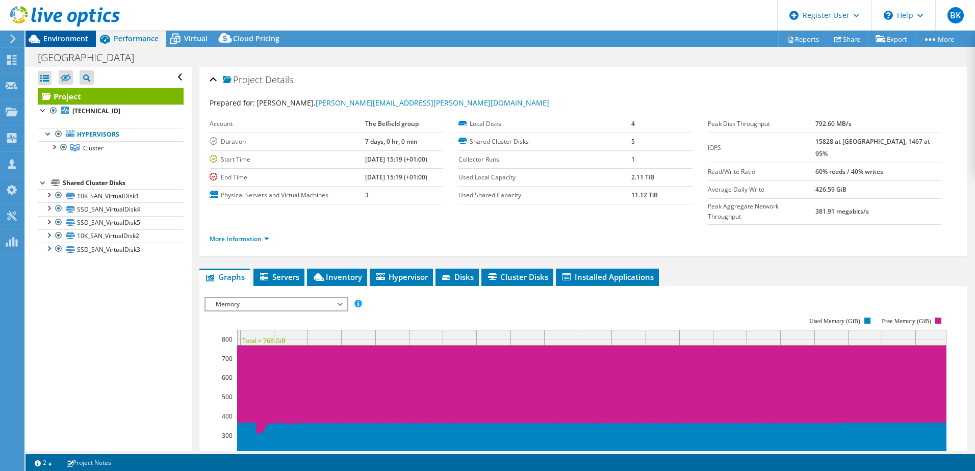
click at [48, 36] on span "Environment" at bounding box center [65, 39] width 45 height 10
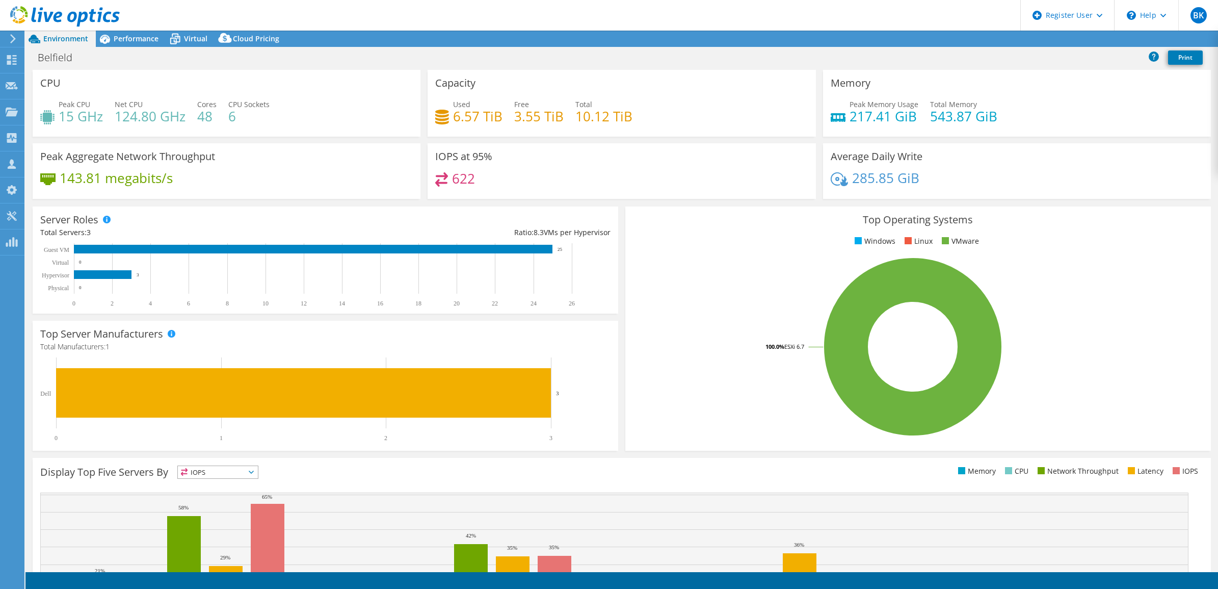
select select "USD"
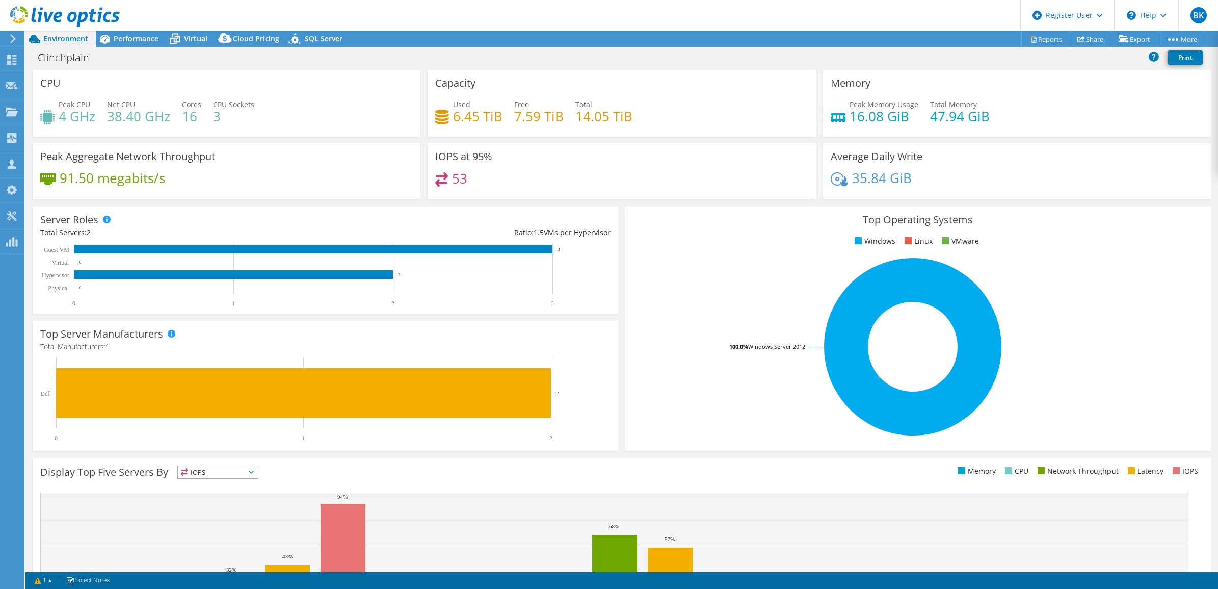
select select "USD"
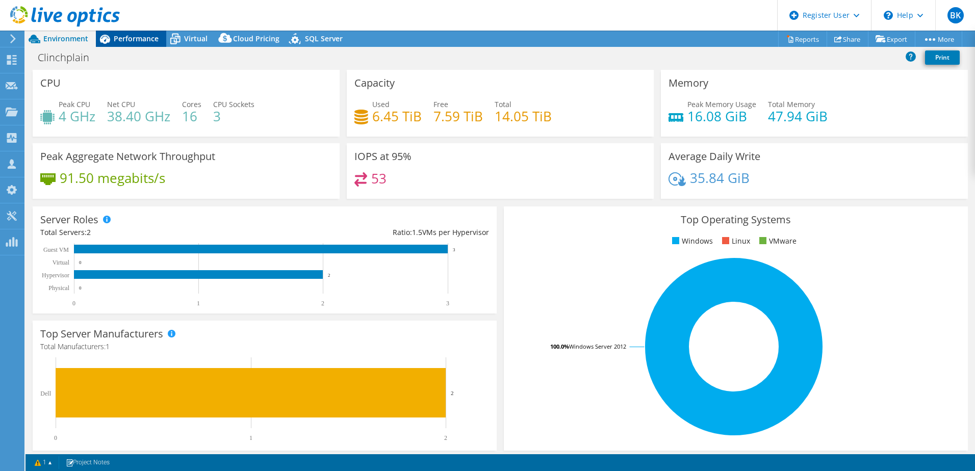
click at [138, 39] on span "Performance" at bounding box center [136, 39] width 45 height 10
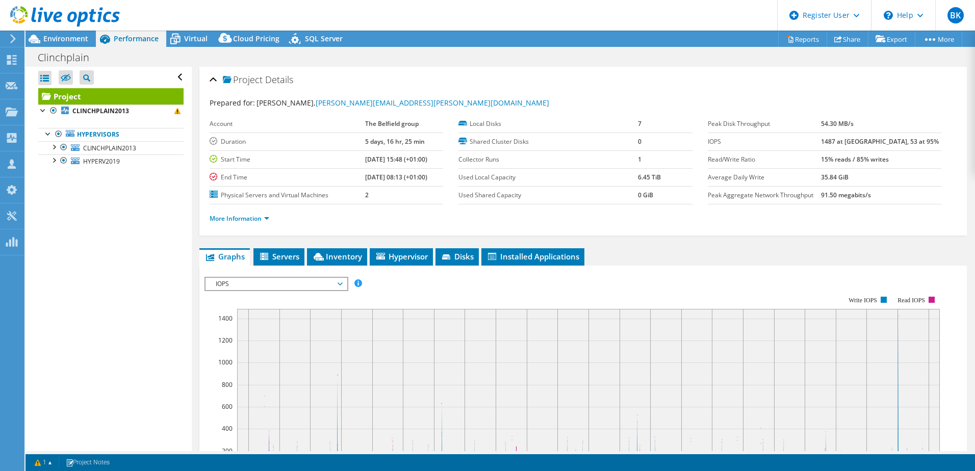
click at [304, 287] on span "IOPS" at bounding box center [276, 284] width 131 height 12
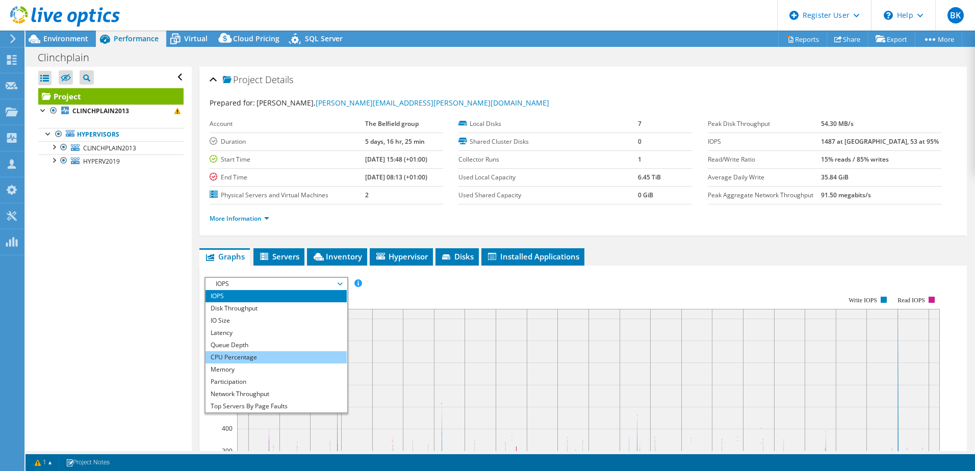
click at [271, 355] on li "CPU Percentage" at bounding box center [275, 357] width 141 height 12
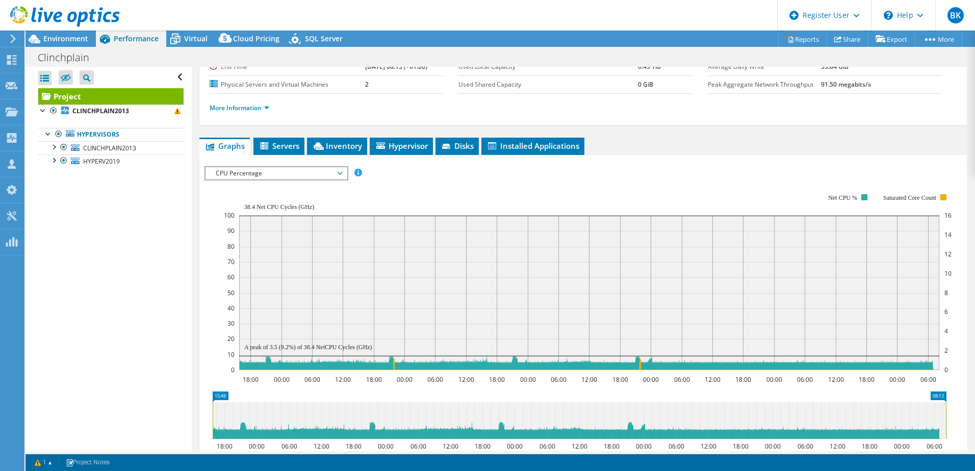
scroll to position [102, 0]
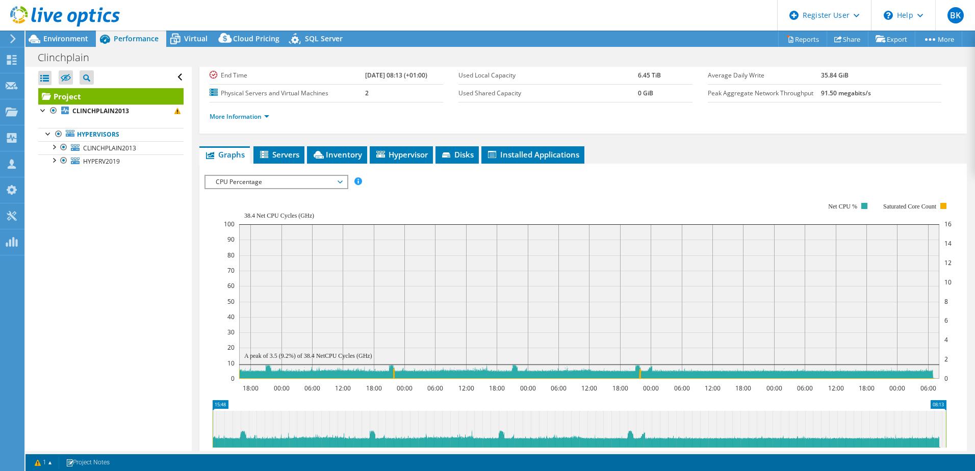
click at [254, 186] on span "CPU Percentage" at bounding box center [276, 182] width 131 height 12
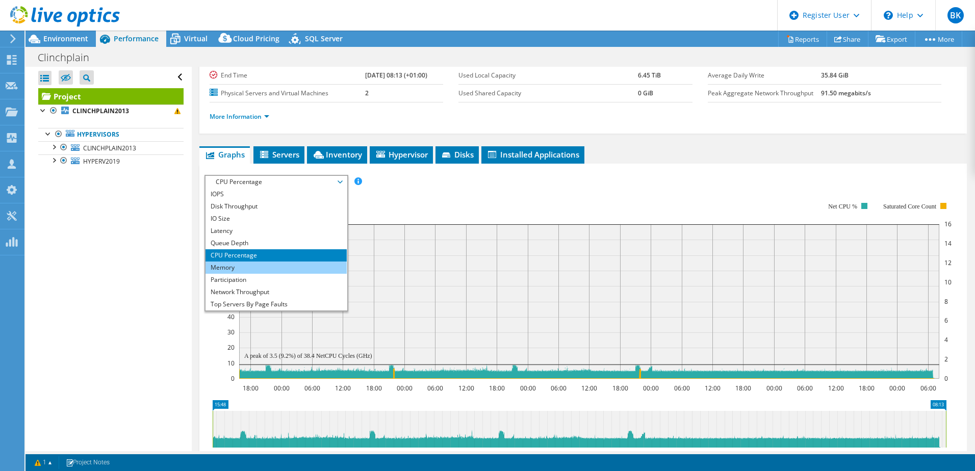
click at [255, 270] on li "Memory" at bounding box center [275, 268] width 141 height 12
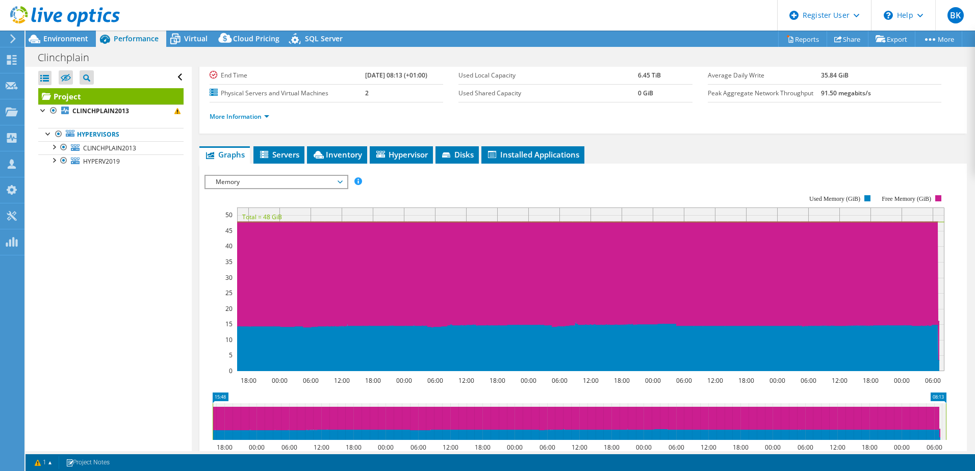
click at [233, 178] on span "Memory" at bounding box center [276, 182] width 131 height 12
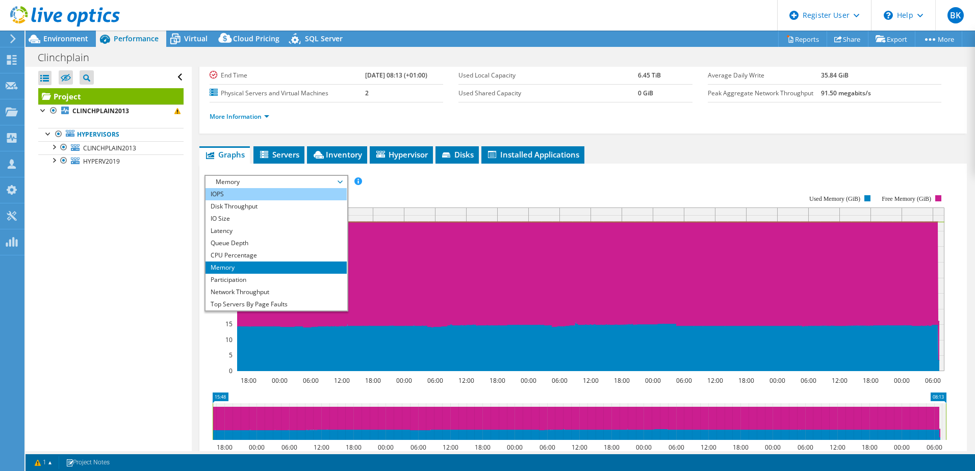
click at [222, 194] on li "IOPS" at bounding box center [275, 194] width 141 height 12
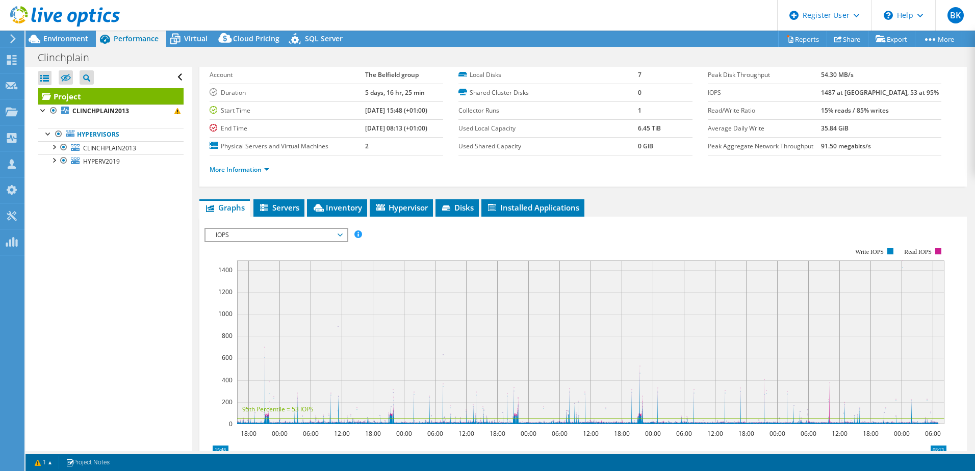
scroll to position [0, 0]
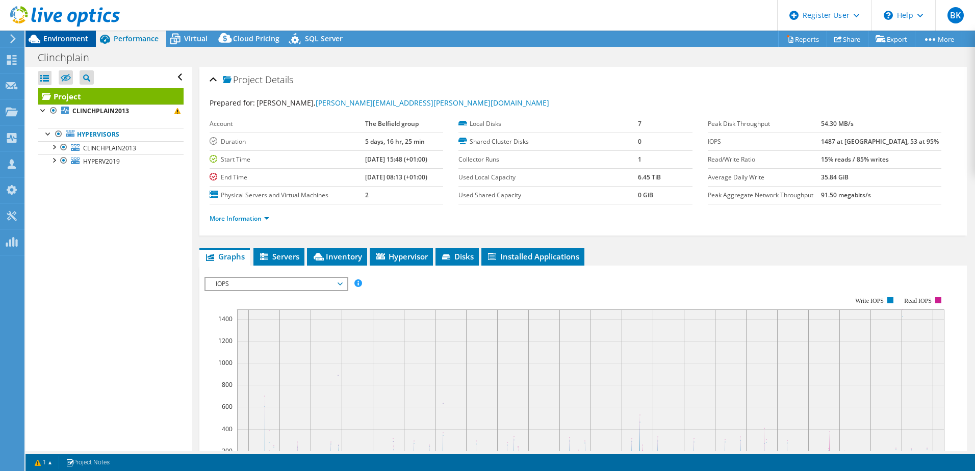
click at [65, 39] on span "Environment" at bounding box center [65, 39] width 45 height 10
